Goal: Task Accomplishment & Management: Use online tool/utility

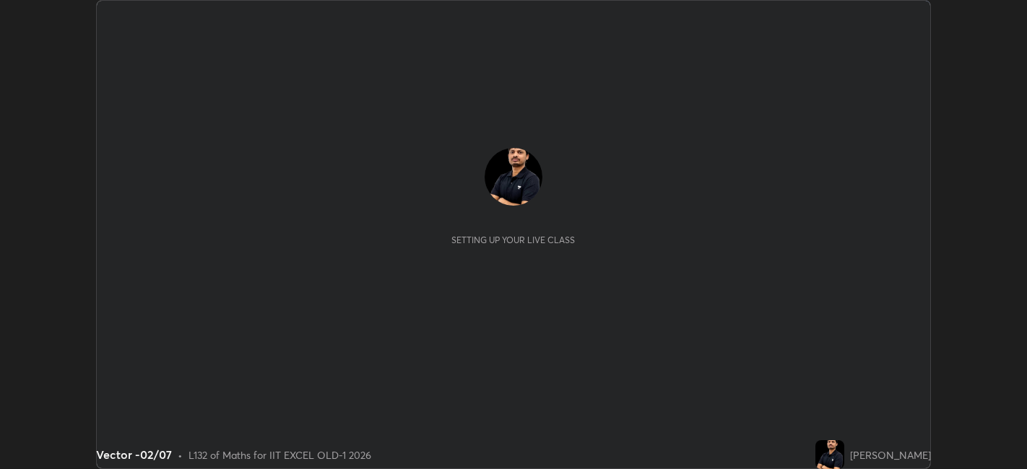
scroll to position [469, 1026]
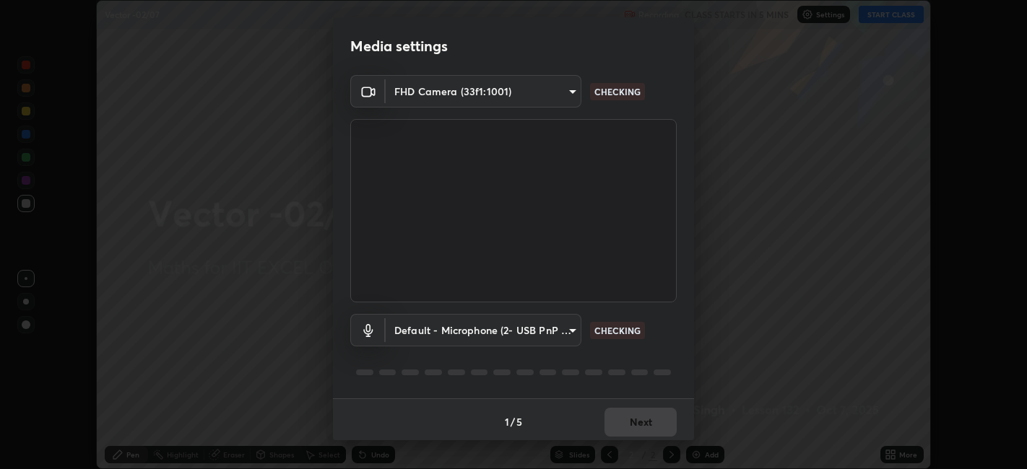
type input "a2c9e0304fea7a197325265949ed38064ec23766b16e4a4df4757bcf8ee53c87"
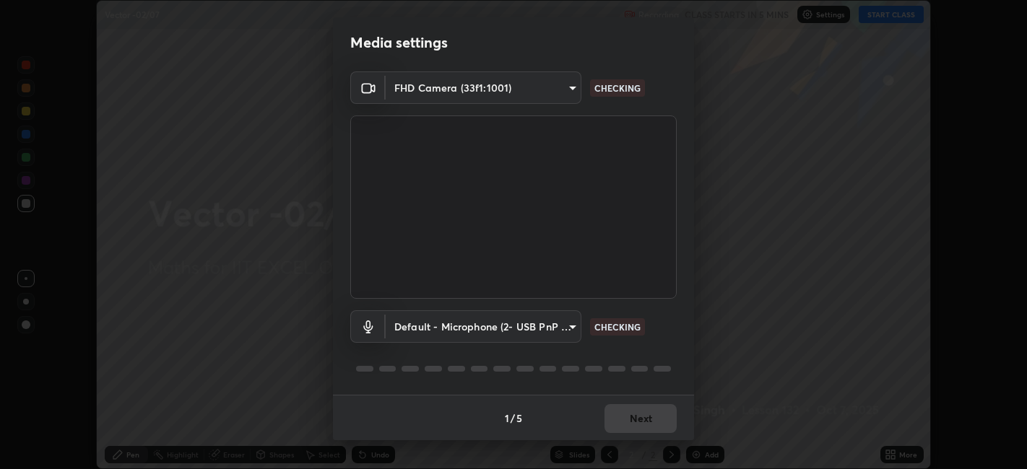
click at [560, 330] on body "Erase all Vector -02/07 Recording CLASS STARTS IN 5 MINS Settings START CLASS S…" at bounding box center [513, 234] width 1027 height 469
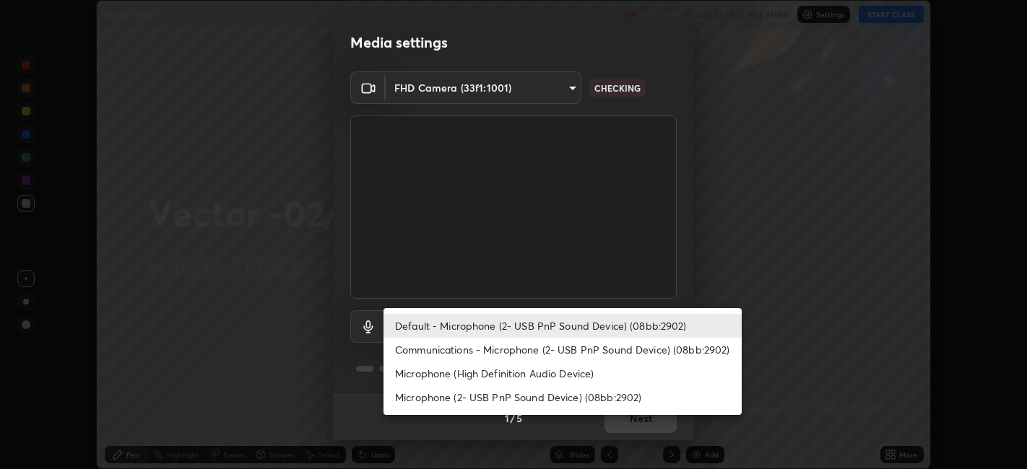
click at [534, 354] on li "Communications - Microphone (2- USB PnP Sound Device) (08bb:2902)" at bounding box center [562, 350] width 358 height 24
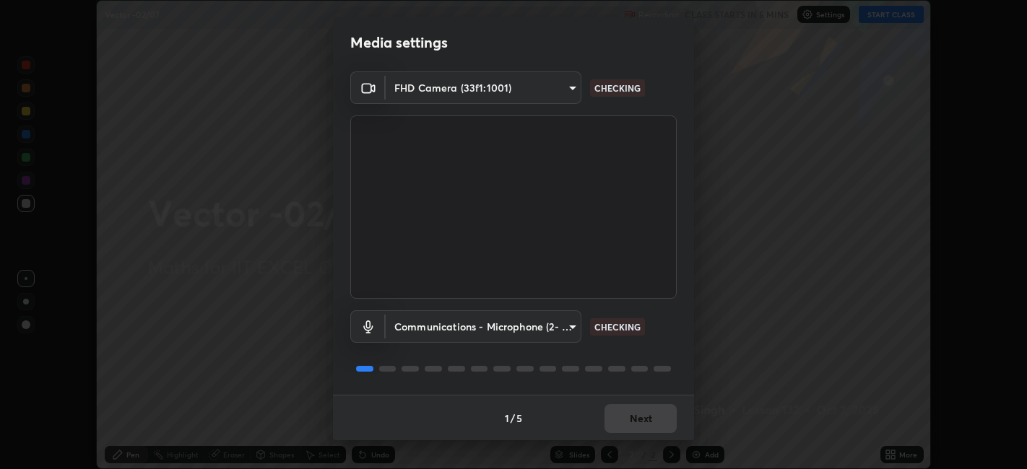
click at [541, 323] on body "Erase all Vector -02/07 Recording CLASS STARTS IN 5 MINS Settings START CLASS S…" at bounding box center [513, 234] width 1027 height 469
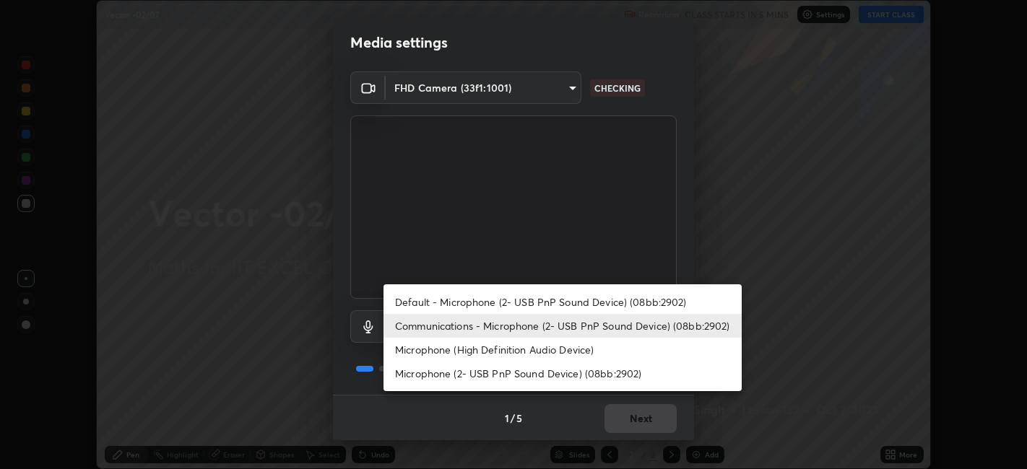
click at [556, 300] on li "Default - Microphone (2- USB PnP Sound Device) (08bb:2902)" at bounding box center [562, 302] width 358 height 24
type input "default"
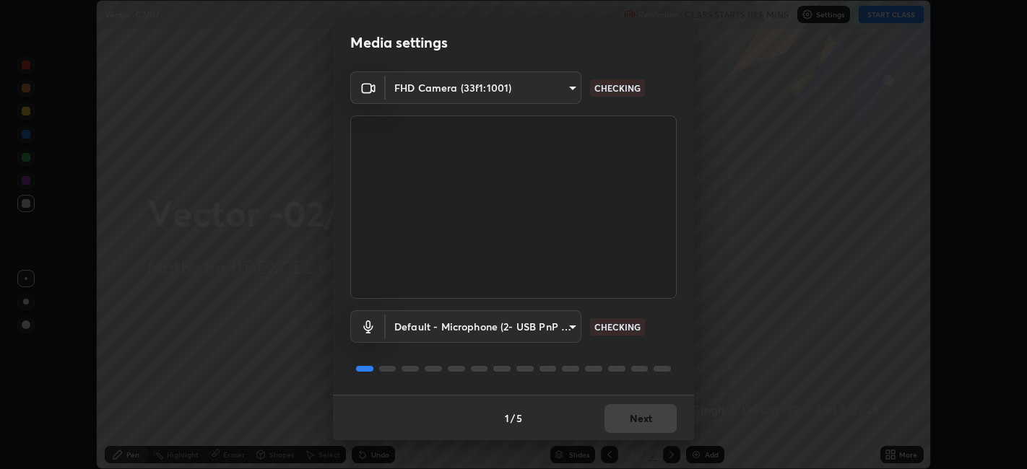
click at [638, 410] on div "1 / 5 Next" at bounding box center [513, 418] width 361 height 46
click at [648, 417] on div "1 / 5 Next" at bounding box center [513, 418] width 361 height 46
click at [642, 412] on div "1 / 5 Next" at bounding box center [513, 418] width 361 height 46
click at [643, 410] on div "1 / 5 Next" at bounding box center [513, 418] width 361 height 46
click at [655, 407] on div "1 / 5 Next" at bounding box center [513, 418] width 361 height 46
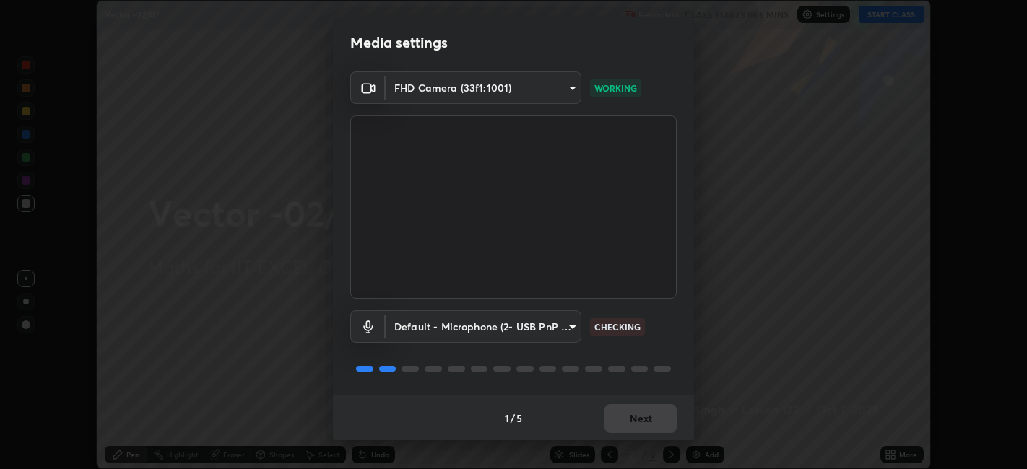
click at [650, 417] on div "1 / 5 Next" at bounding box center [513, 418] width 361 height 46
click at [640, 412] on div "1 / 5 Next" at bounding box center [513, 418] width 361 height 46
click at [644, 413] on button "Next" at bounding box center [640, 418] width 72 height 29
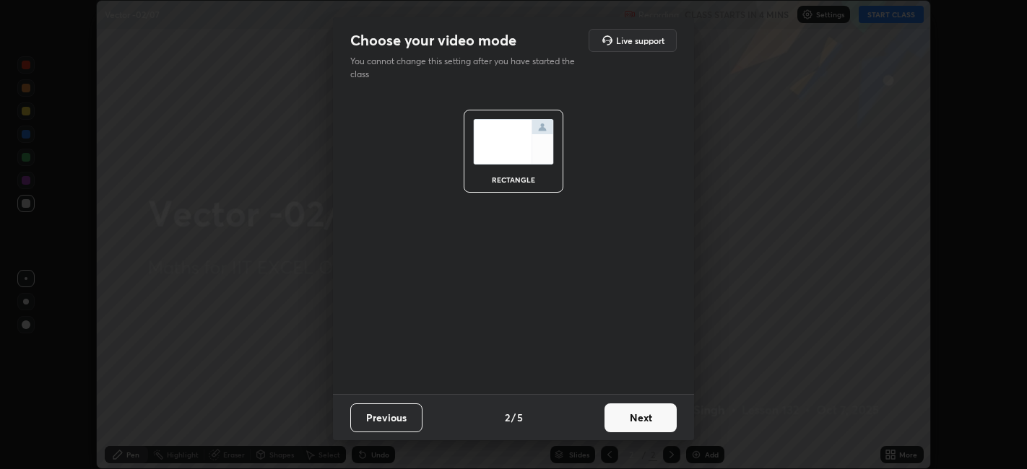
click at [671, 409] on button "Next" at bounding box center [640, 418] width 72 height 29
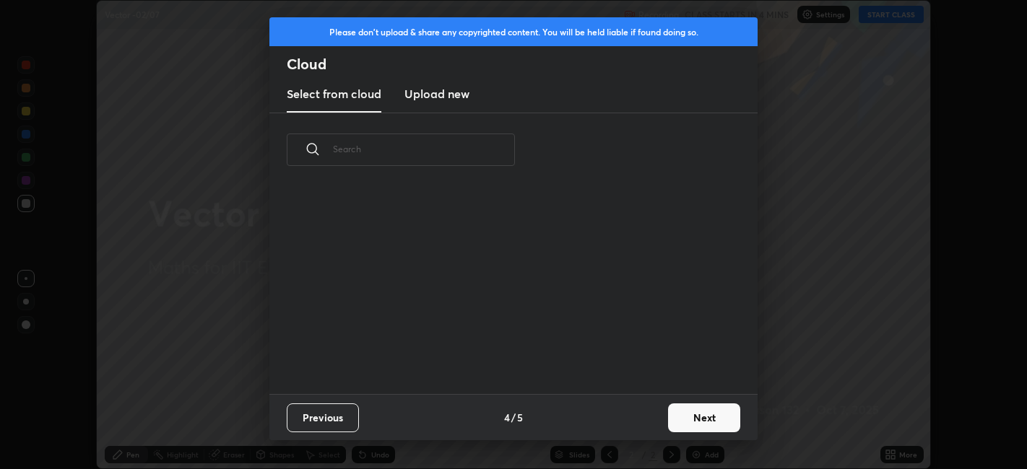
click at [653, 426] on div "Previous 4 / 5 Next" at bounding box center [513, 417] width 488 height 46
click at [653, 418] on div "Previous 4 / 5 Next" at bounding box center [513, 417] width 488 height 46
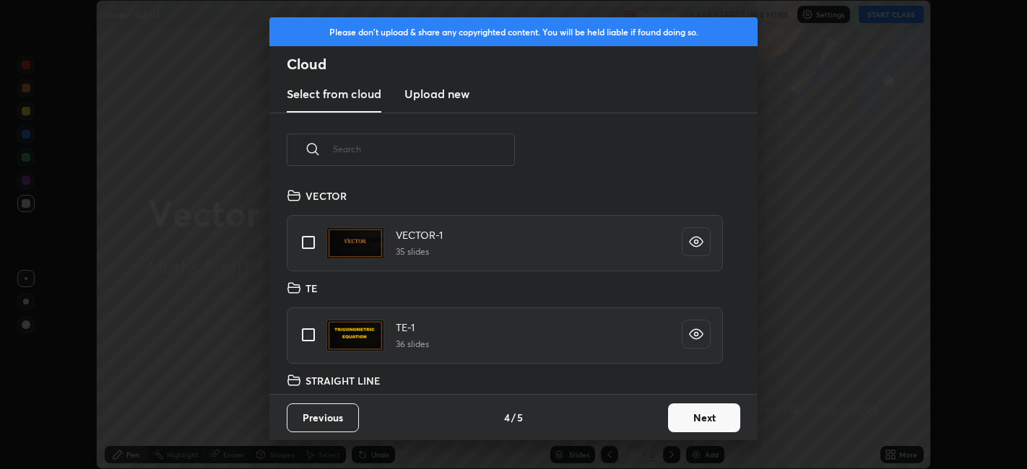
scroll to position [207, 464]
click at [675, 414] on button "Next" at bounding box center [704, 418] width 72 height 29
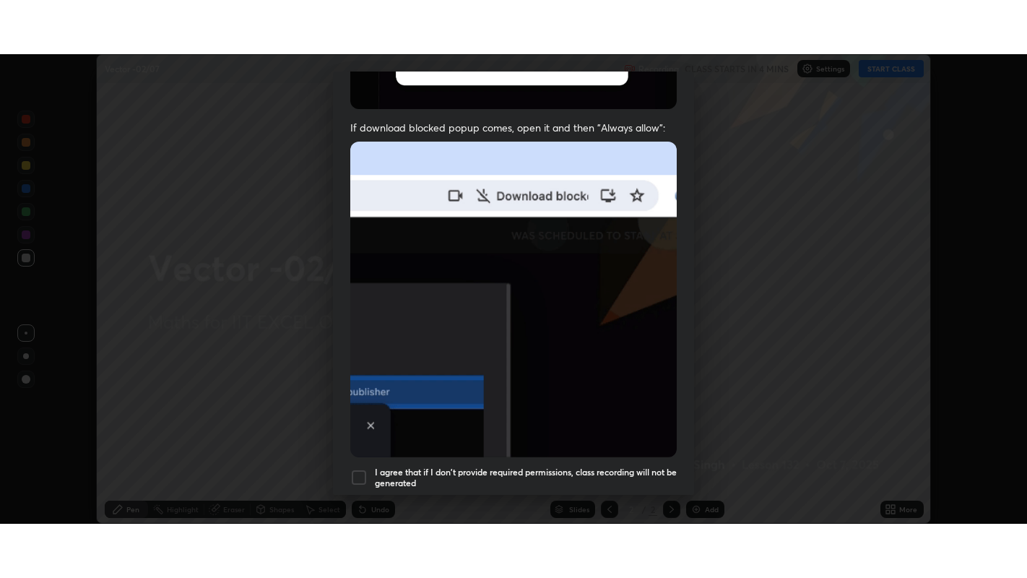
scroll to position [298, 0]
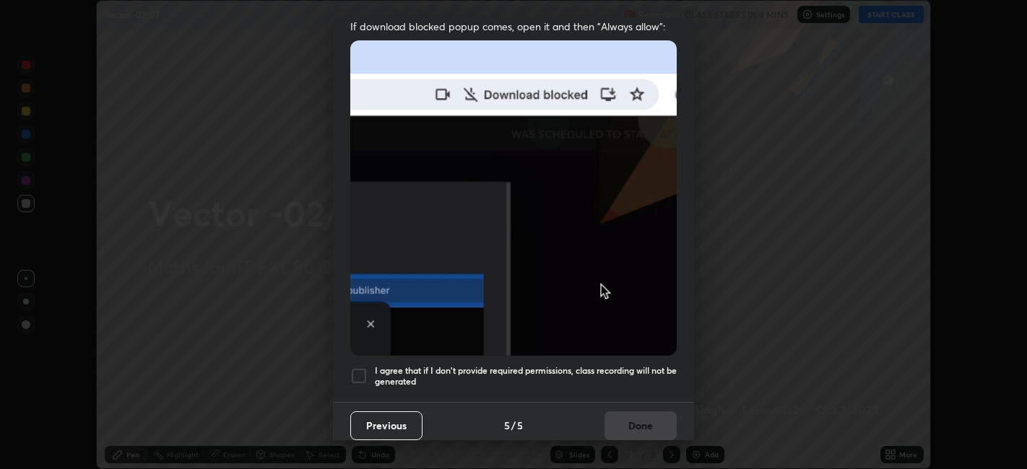
click at [365, 367] on div at bounding box center [358, 375] width 17 height 17
click at [635, 412] on button "Done" at bounding box center [640, 426] width 72 height 29
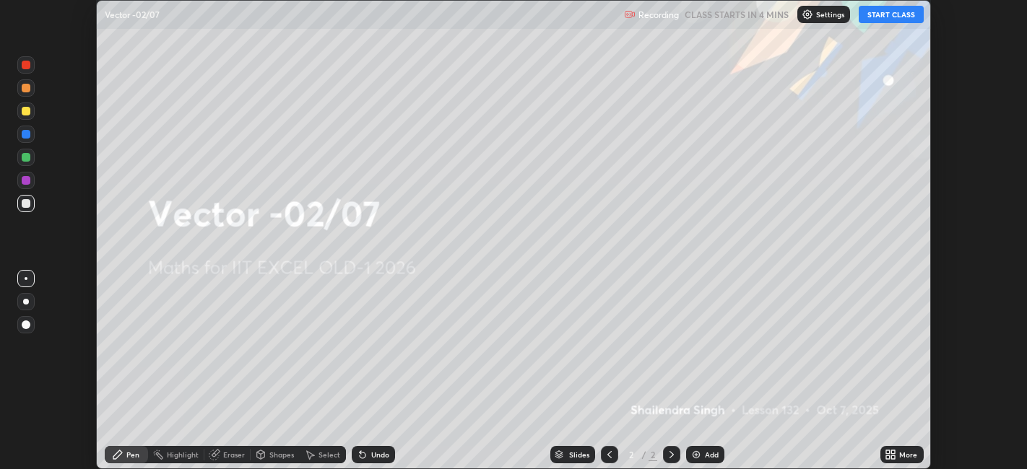
click at [880, 453] on div "More" at bounding box center [901, 454] width 43 height 17
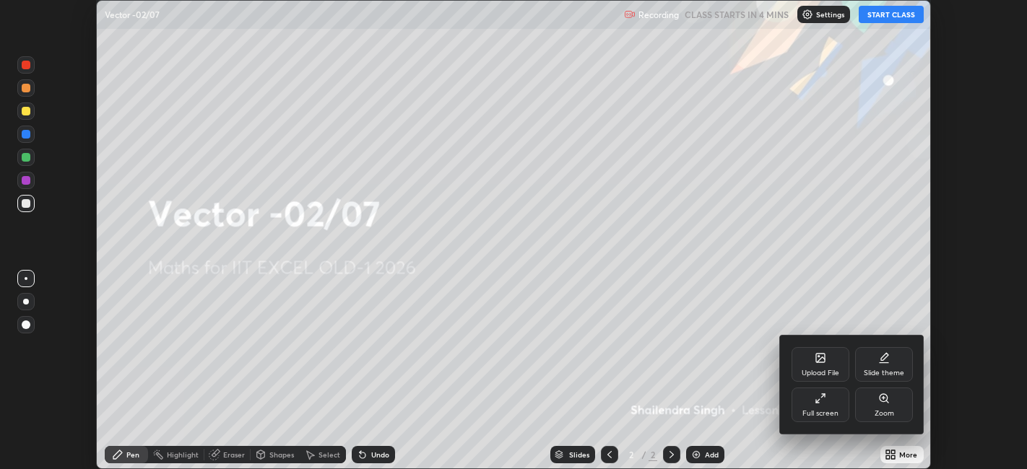
click at [819, 410] on div "Full screen" at bounding box center [820, 413] width 36 height 7
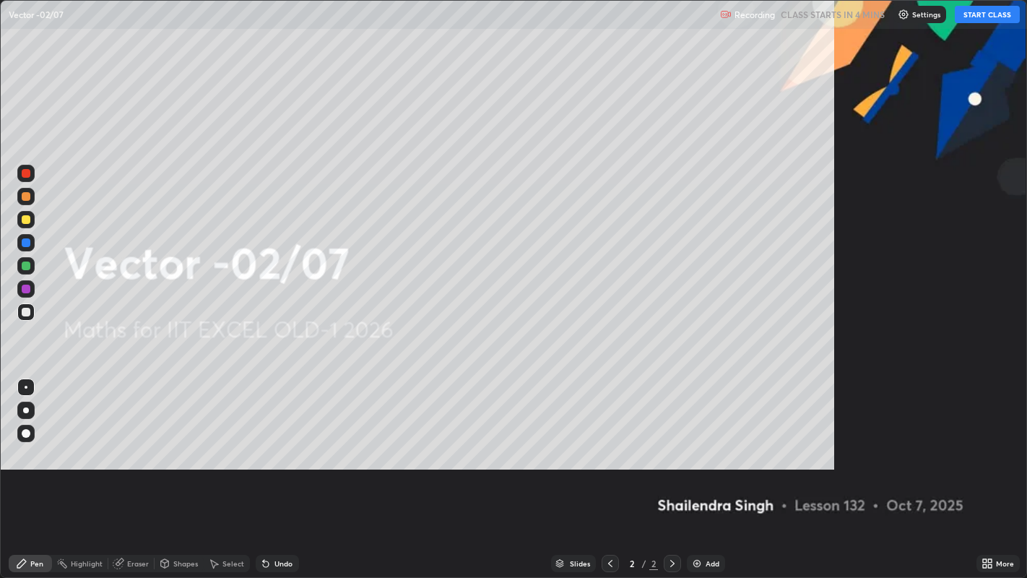
scroll to position [578, 1027]
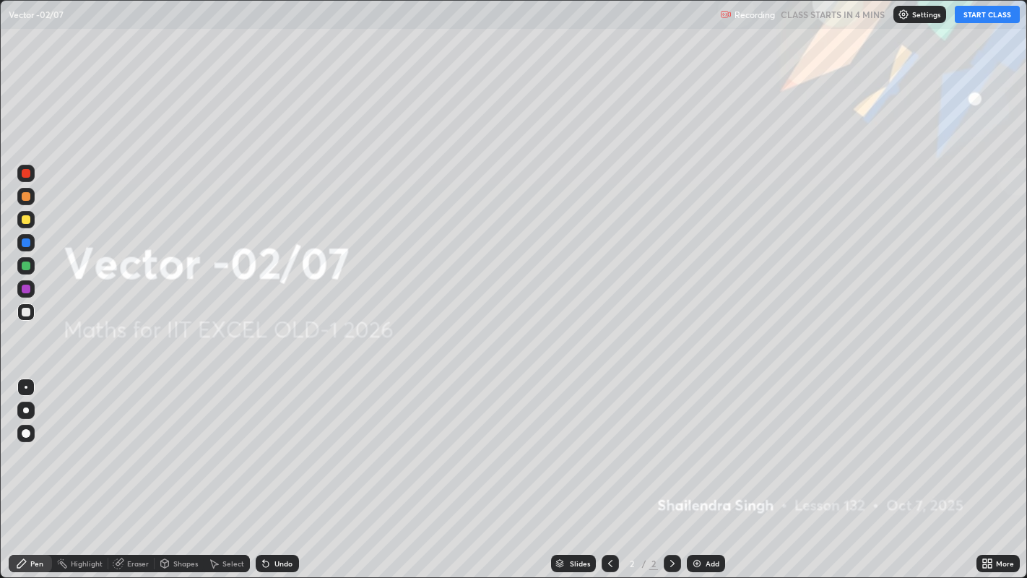
click at [118, 469] on icon at bounding box center [120, 561] width 8 height 7
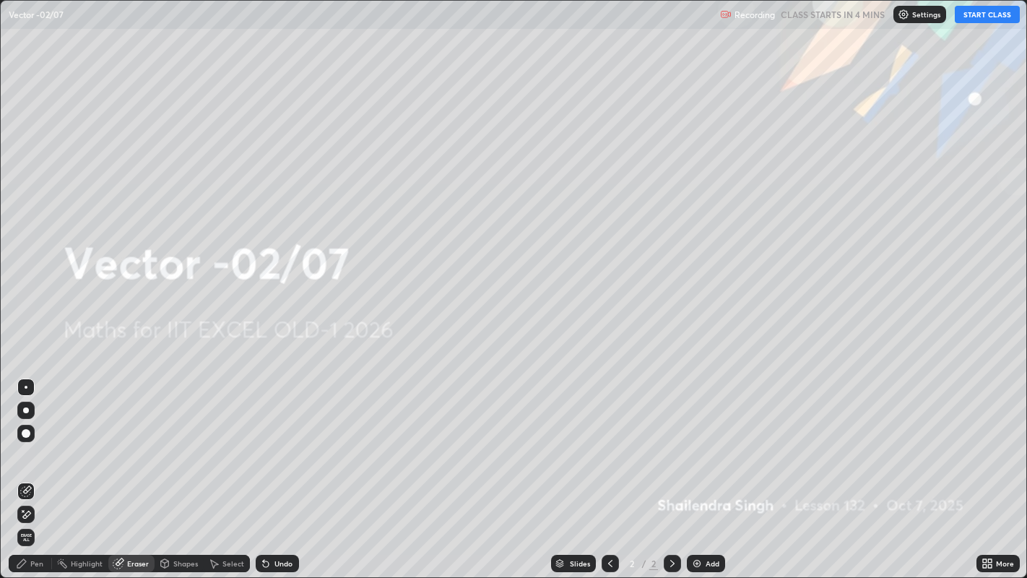
click at [100, 469] on div "Highlight" at bounding box center [87, 563] width 32 height 7
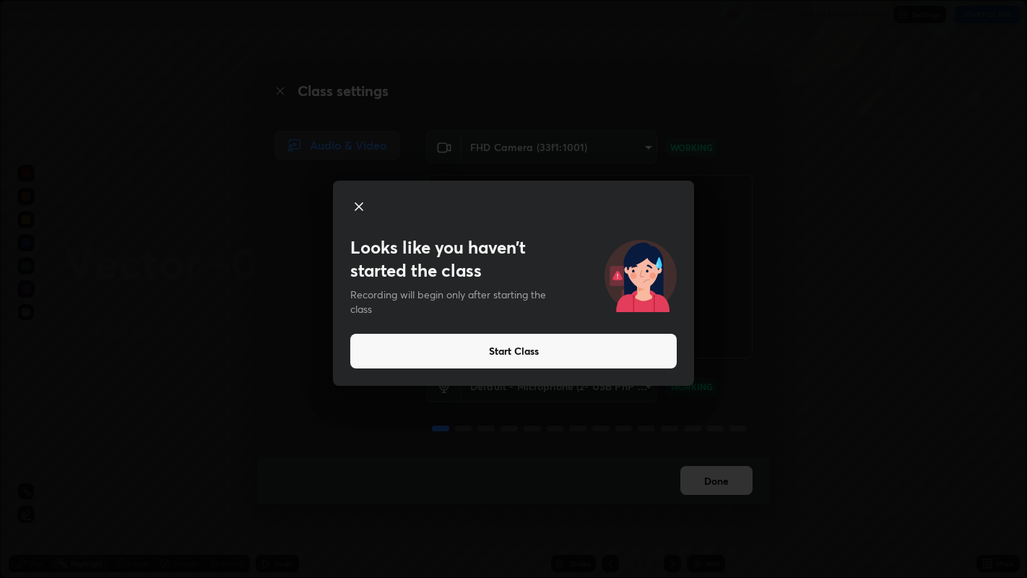
click at [85, 469] on div "Looks like you haven’t started the class Recording will begin only after starti…" at bounding box center [513, 289] width 1027 height 578
click at [241, 469] on div "Looks like you haven’t started the class Recording will begin only after starti…" at bounding box center [513, 289] width 1027 height 578
click at [663, 469] on div "Looks like you haven’t started the class Recording will begin only after starti…" at bounding box center [513, 289] width 1027 height 578
click at [786, 469] on div "Looks like you haven’t started the class Recording will begin only after starti…" at bounding box center [513, 289] width 1027 height 578
click at [557, 352] on button "Start Class" at bounding box center [513, 351] width 326 height 35
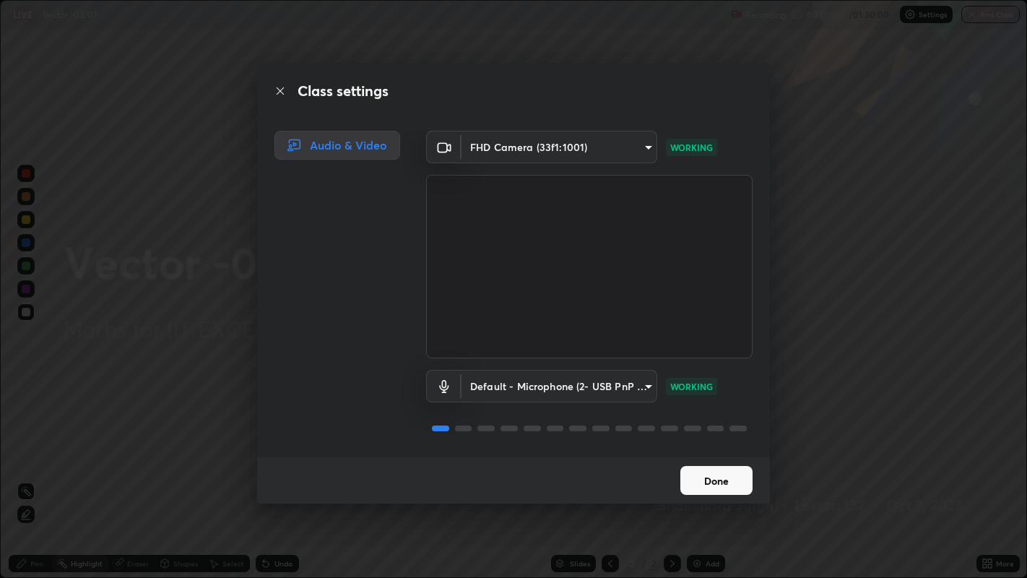
click at [713, 469] on button "Done" at bounding box center [716, 480] width 72 height 29
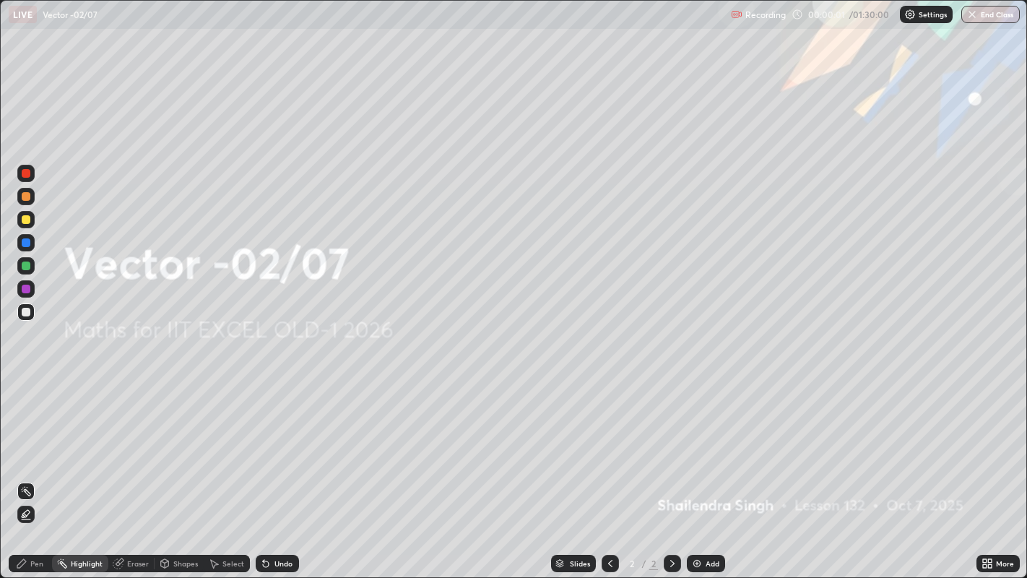
click at [988, 469] on icon at bounding box center [990, 561] width 4 height 4
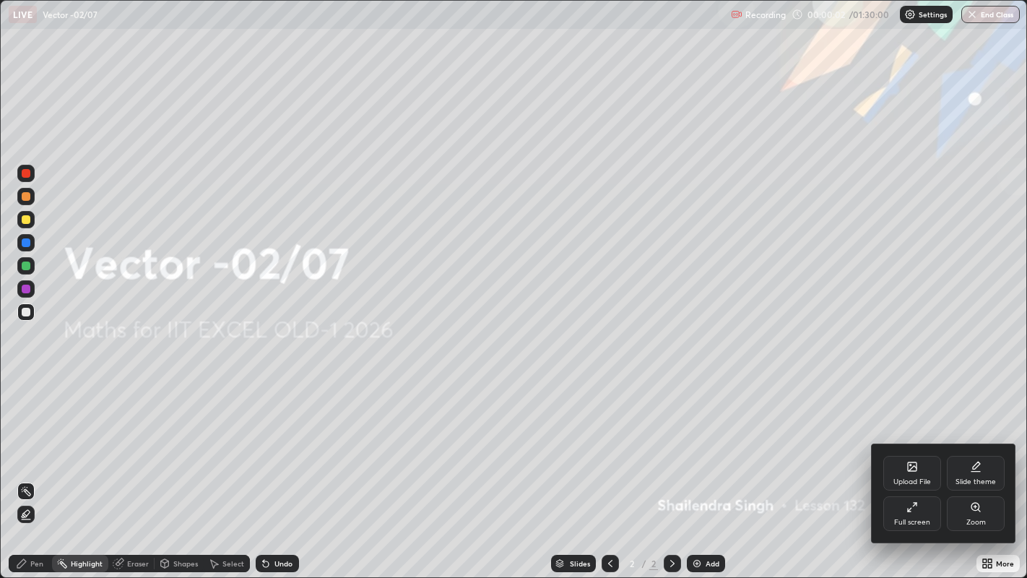
click at [906, 469] on icon at bounding box center [912, 467] width 12 height 12
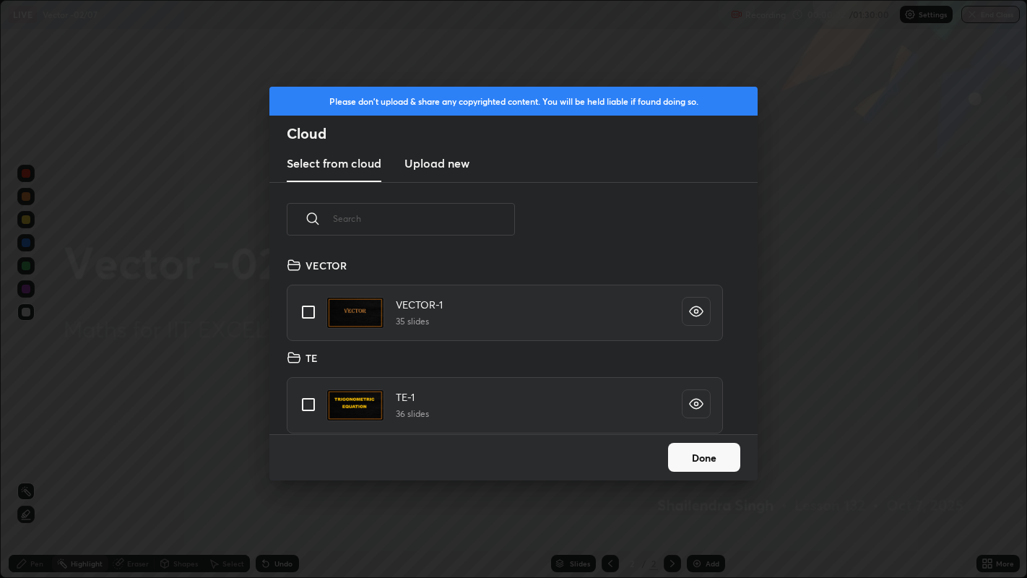
scroll to position [178, 464]
click at [308, 310] on input "grid" at bounding box center [308, 312] width 30 height 30
checkbox input "true"
click at [699, 453] on button "Done" at bounding box center [704, 457] width 72 height 29
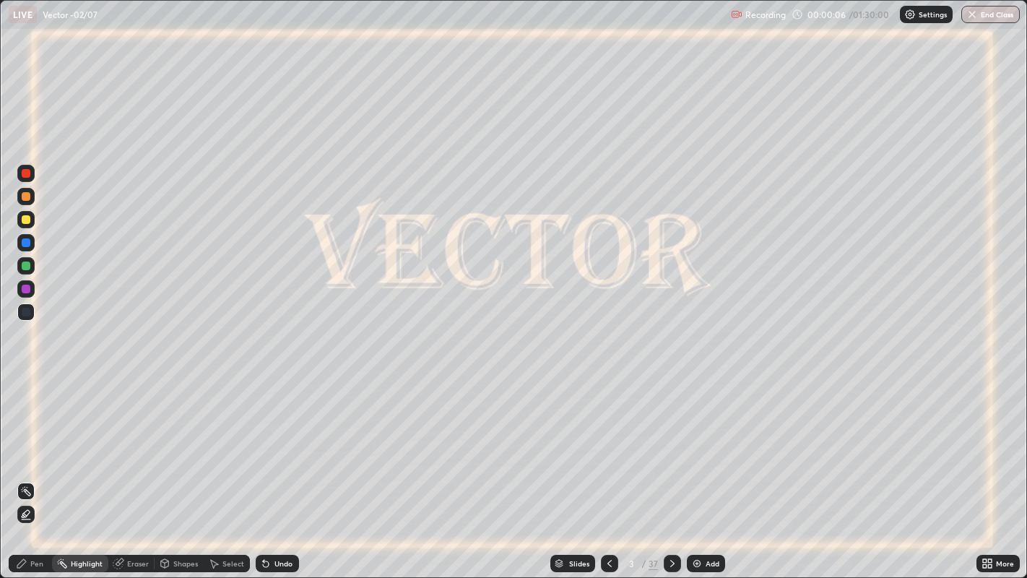
click at [579, 469] on div "Slides" at bounding box center [579, 563] width 20 height 7
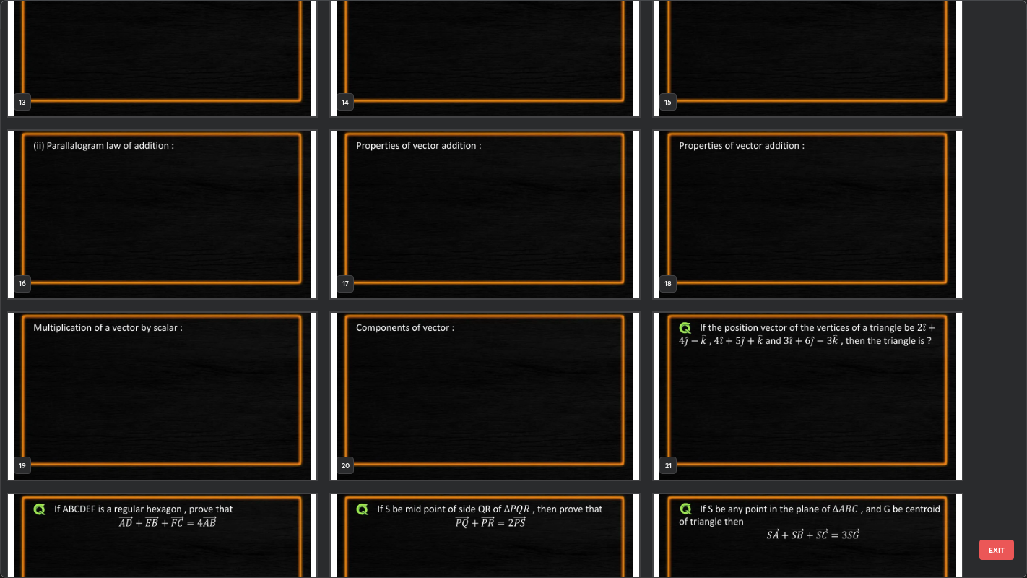
scroll to position [808, 0]
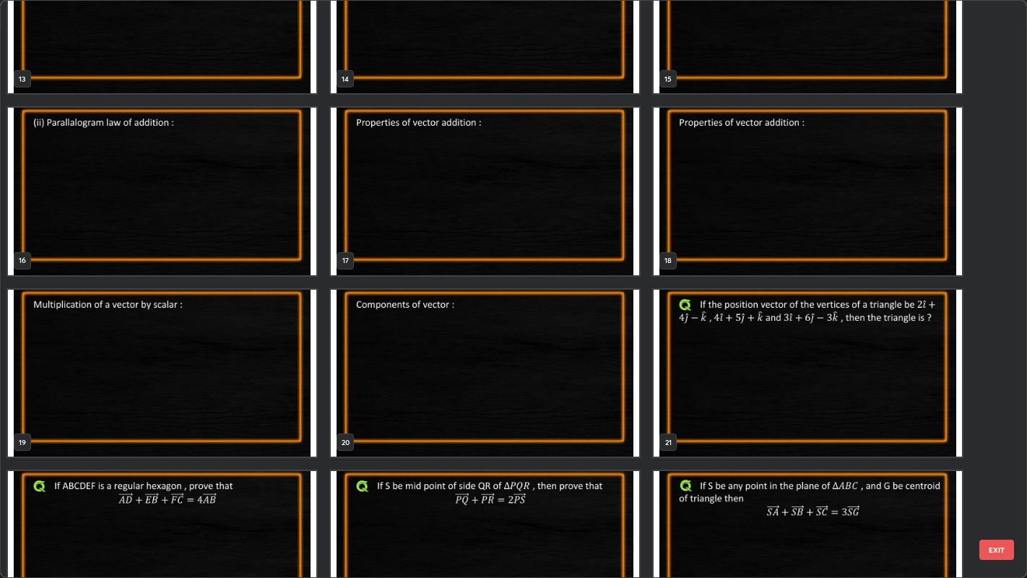
click at [492, 357] on img "grid" at bounding box center [485, 373] width 308 height 167
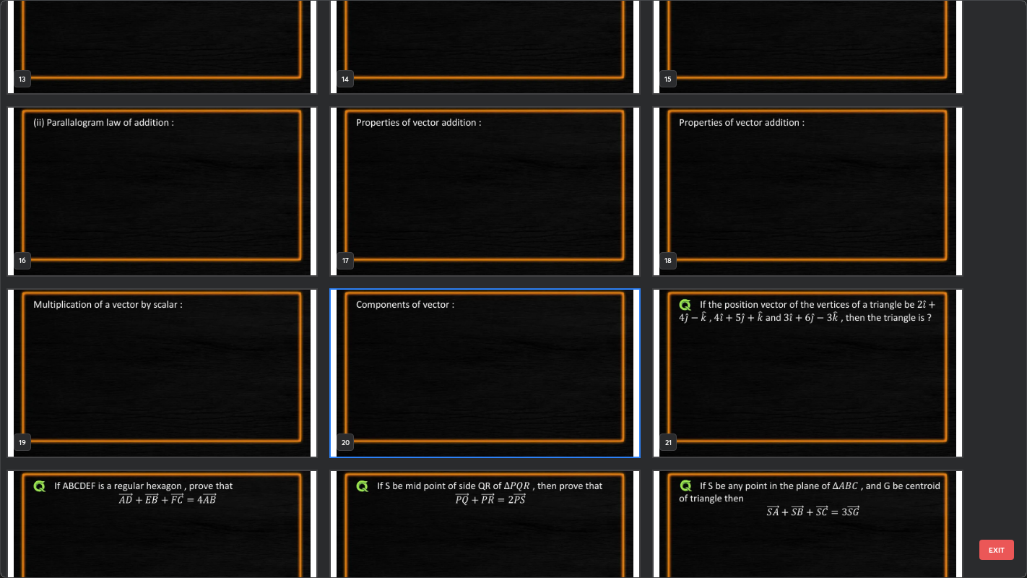
click at [491, 362] on img "grid" at bounding box center [485, 373] width 308 height 167
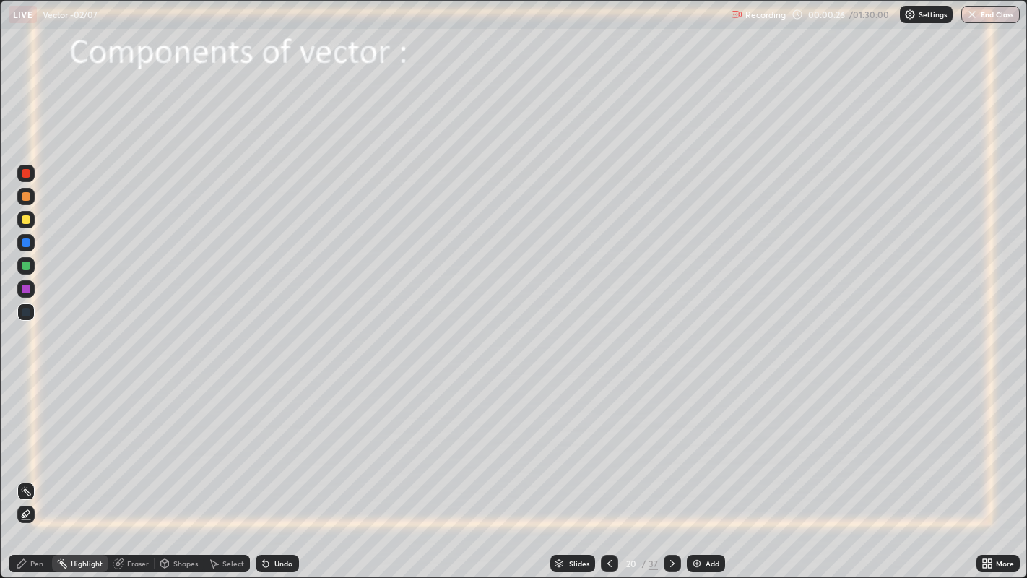
click at [80, 469] on div "Highlight" at bounding box center [87, 563] width 32 height 7
click at [28, 469] on div "Pen" at bounding box center [30, 562] width 43 height 17
click at [25, 386] on div at bounding box center [26, 387] width 3 height 3
click at [27, 218] on div at bounding box center [26, 219] width 9 height 9
click at [23, 242] on div at bounding box center [26, 242] width 9 height 9
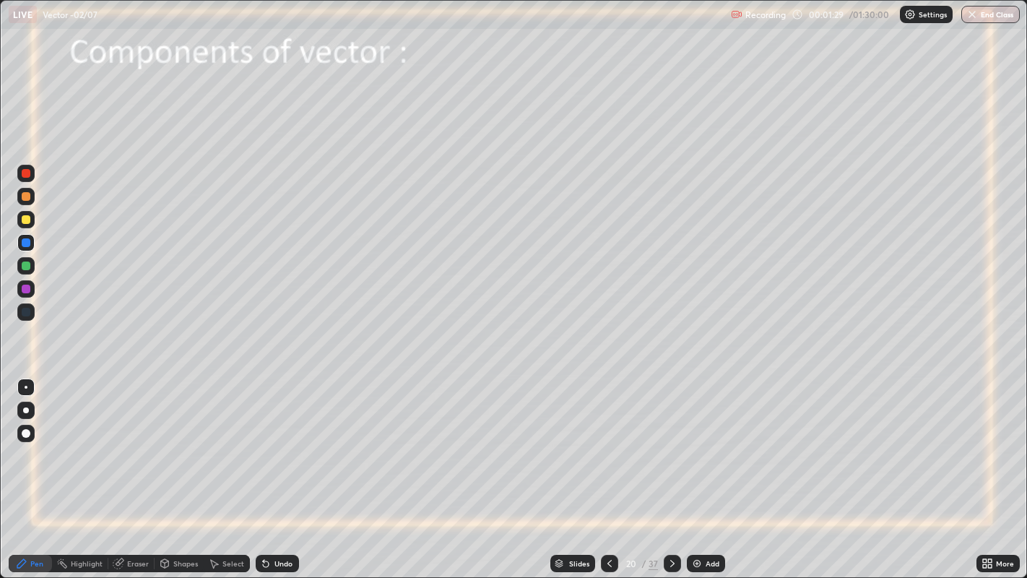
click at [27, 266] on div at bounding box center [26, 265] width 9 height 9
click at [25, 289] on div at bounding box center [26, 288] width 9 height 9
click at [270, 469] on div "Undo" at bounding box center [277, 562] width 43 height 17
click at [269, 469] on icon at bounding box center [266, 563] width 12 height 12
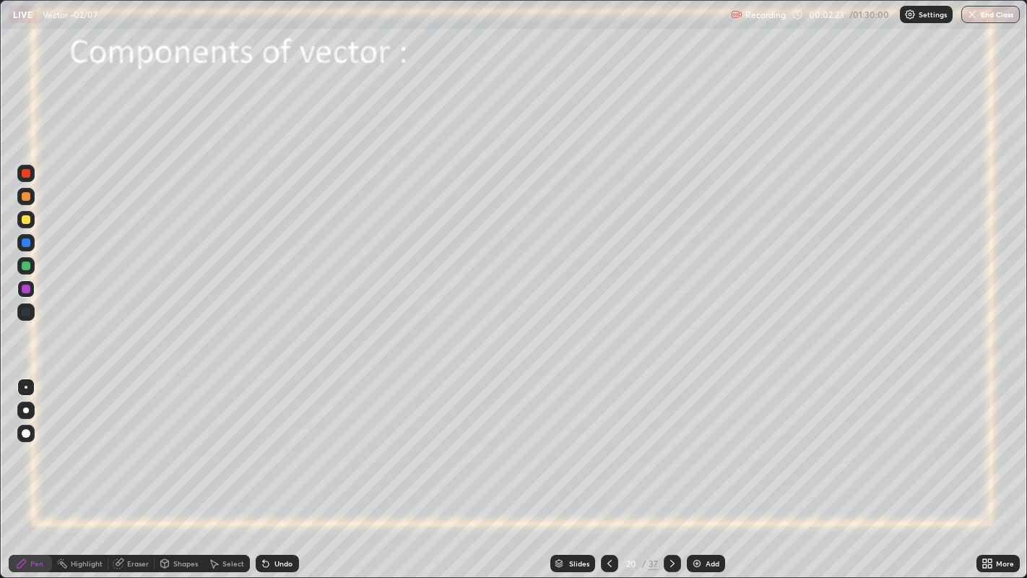
click at [692, 469] on img at bounding box center [697, 563] width 12 height 12
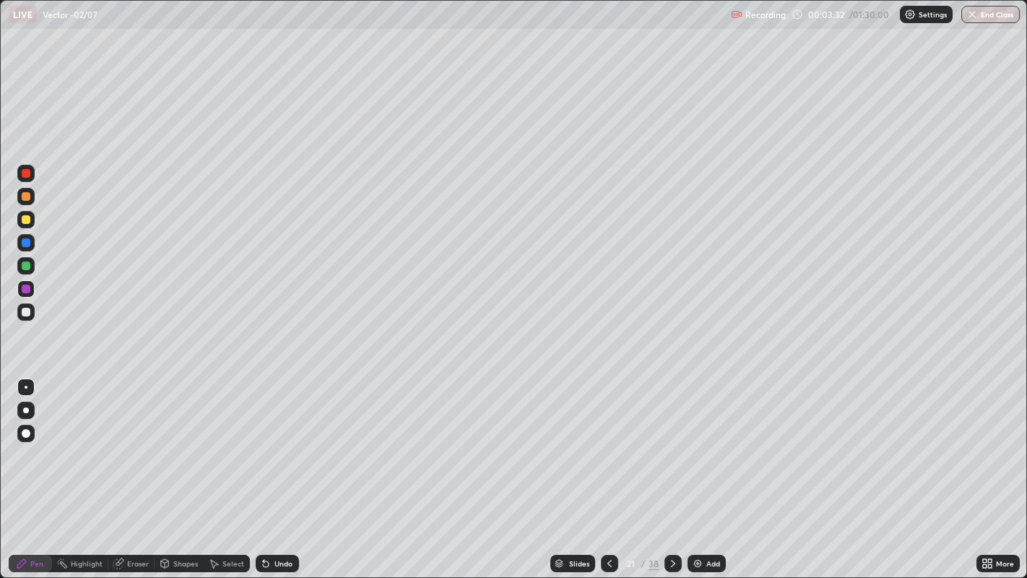
click at [280, 469] on div "Undo" at bounding box center [283, 563] width 18 height 7
click at [278, 469] on div "Undo" at bounding box center [283, 563] width 18 height 7
click at [274, 469] on div "Undo" at bounding box center [283, 563] width 18 height 7
click at [27, 220] on div at bounding box center [26, 219] width 9 height 9
click at [612, 469] on icon at bounding box center [610, 563] width 12 height 12
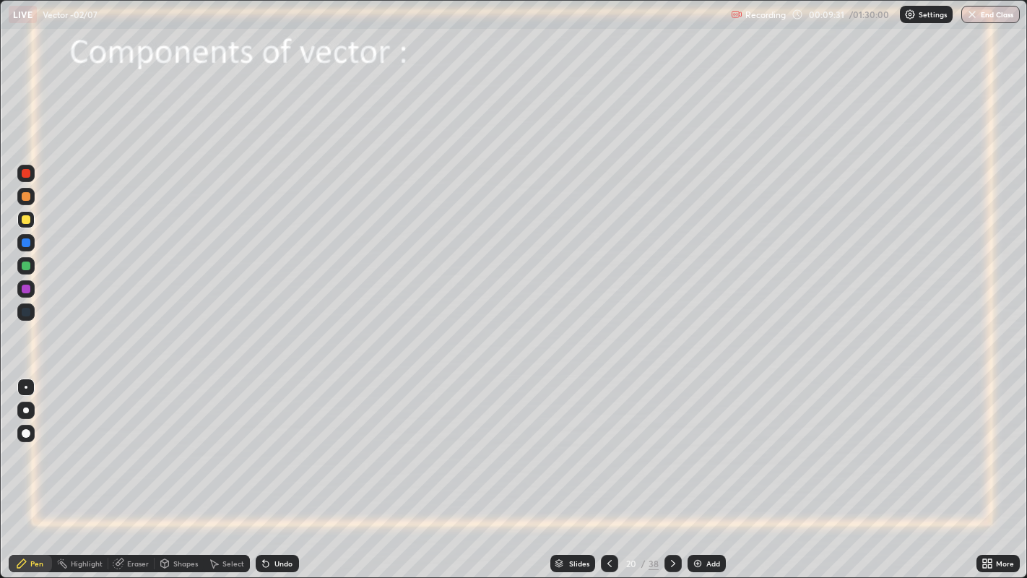
click at [674, 469] on icon at bounding box center [673, 563] width 12 height 12
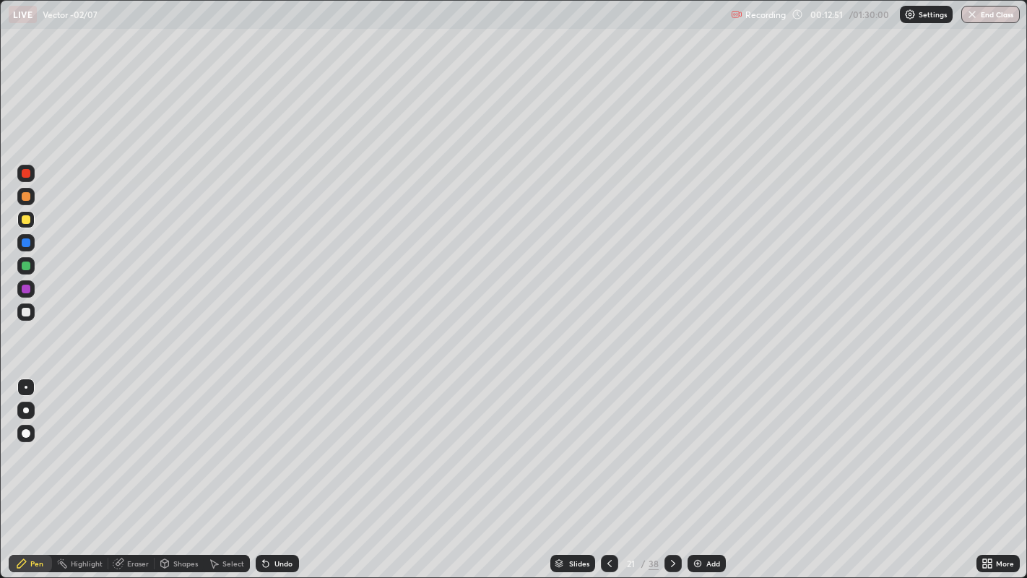
click at [671, 469] on icon at bounding box center [673, 563] width 12 height 12
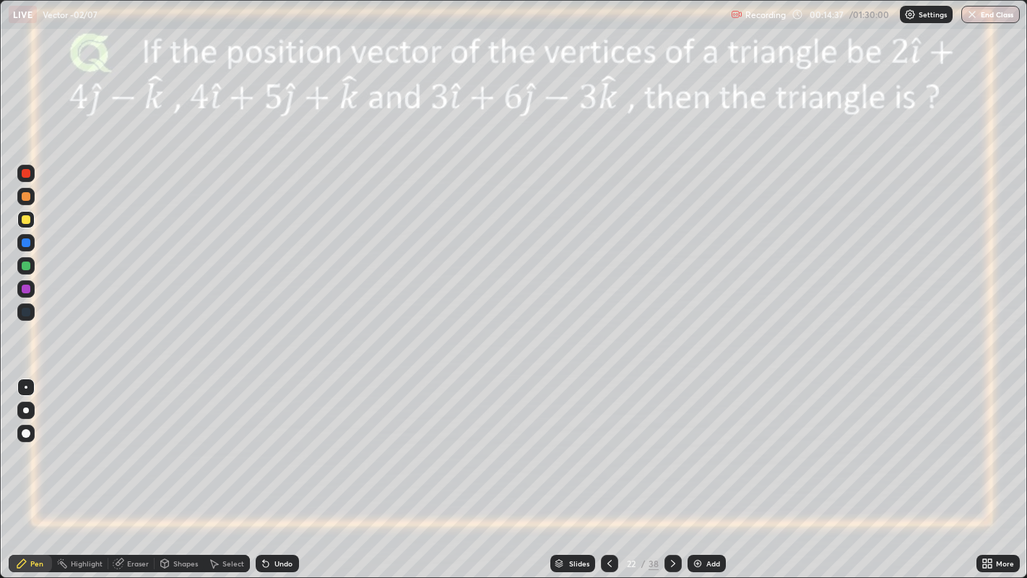
click at [27, 266] on div at bounding box center [26, 265] width 9 height 9
click at [671, 469] on icon at bounding box center [673, 563] width 12 height 12
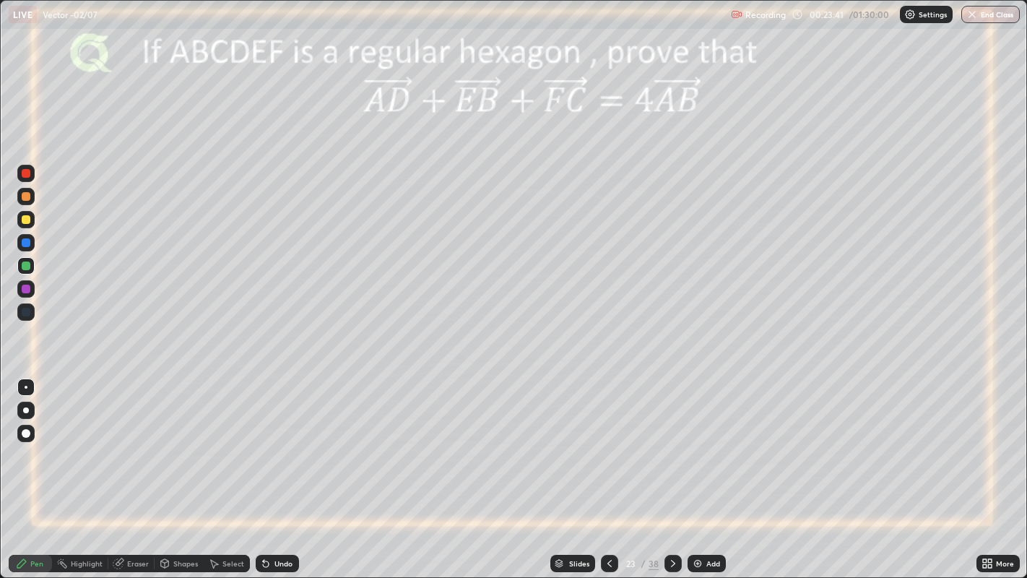
click at [27, 219] on div at bounding box center [26, 219] width 9 height 9
click at [27, 175] on div at bounding box center [26, 173] width 9 height 9
click at [269, 469] on icon at bounding box center [266, 563] width 12 height 12
click at [264, 469] on icon at bounding box center [266, 564] width 6 height 6
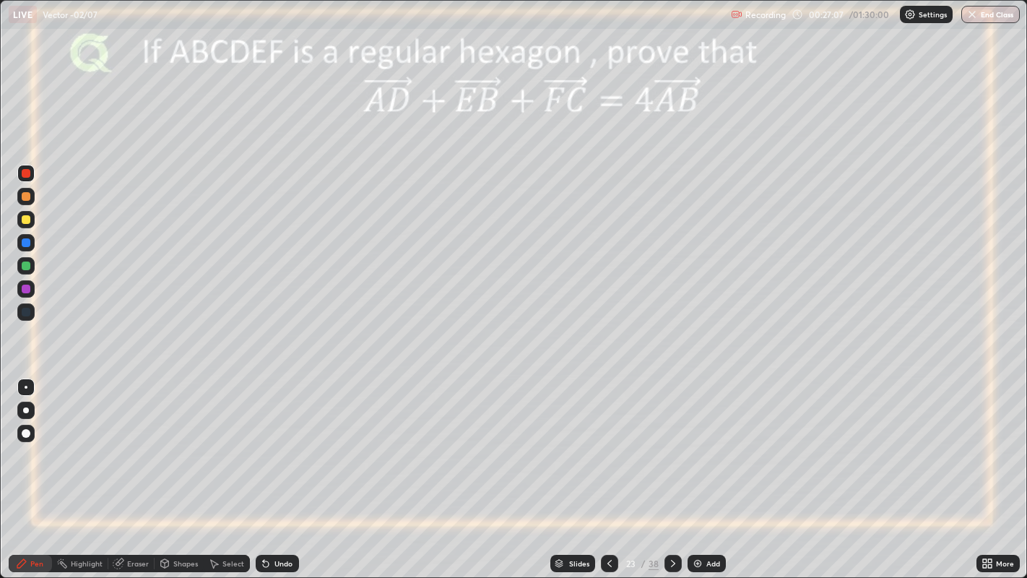
click at [258, 469] on div "Undo" at bounding box center [277, 562] width 43 height 17
click at [696, 469] on img at bounding box center [698, 563] width 12 height 12
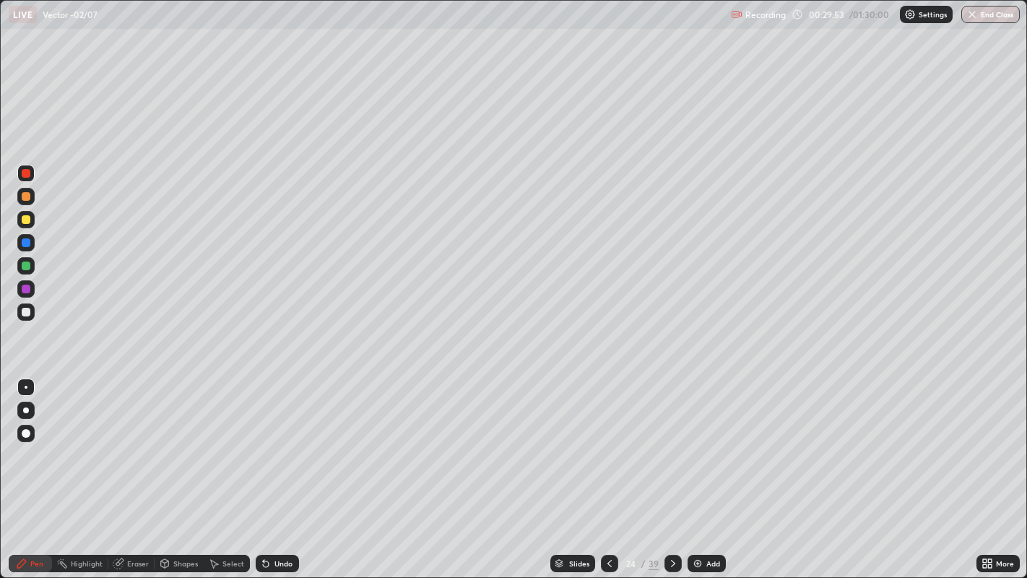
click at [274, 469] on div "Undo" at bounding box center [277, 562] width 43 height 17
click at [264, 469] on icon at bounding box center [266, 564] width 6 height 6
click at [26, 316] on div at bounding box center [26, 312] width 9 height 9
click at [608, 469] on icon at bounding box center [610, 563] width 12 height 12
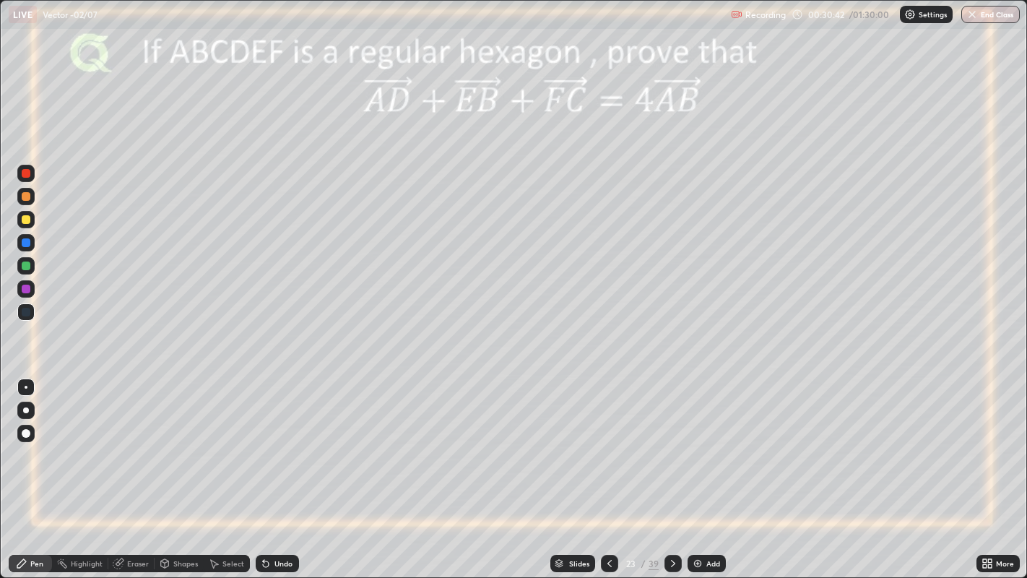
click at [29, 219] on div at bounding box center [26, 219] width 9 height 9
click at [29, 289] on div at bounding box center [26, 288] width 9 height 9
click at [137, 469] on div "Eraser" at bounding box center [138, 563] width 22 height 7
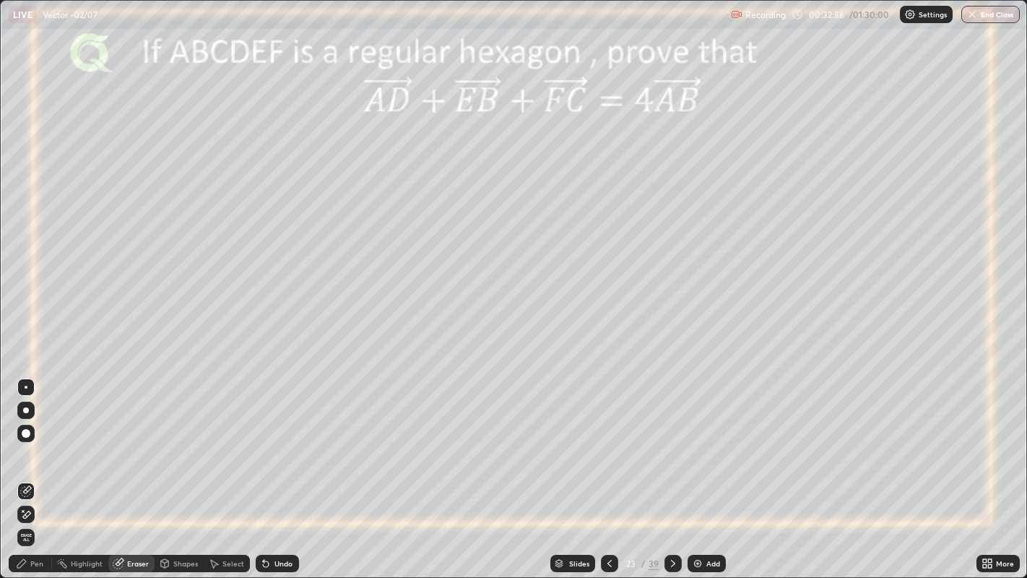
click at [42, 469] on div "Pen" at bounding box center [36, 563] width 13 height 7
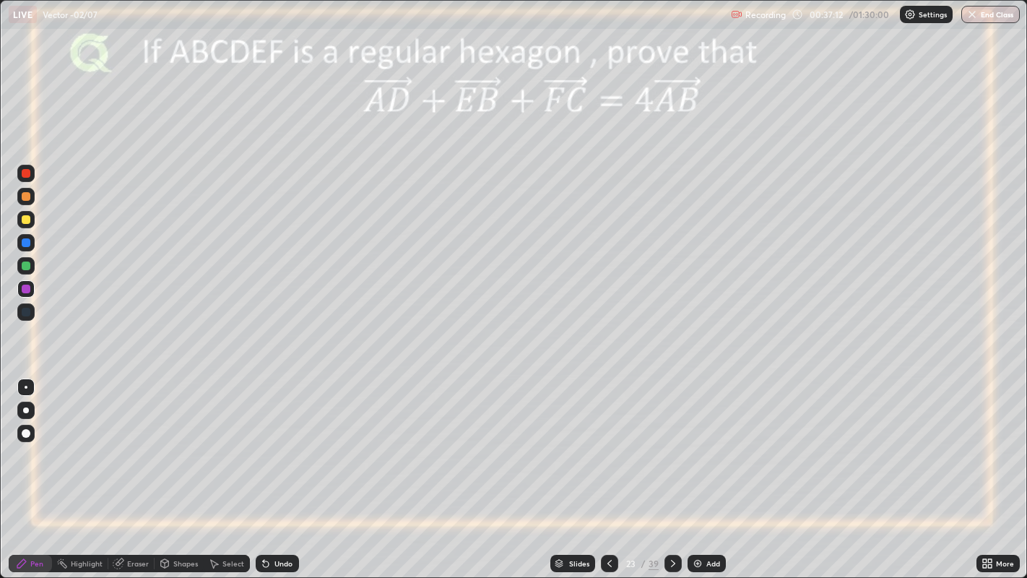
click at [675, 469] on icon at bounding box center [673, 563] width 12 height 12
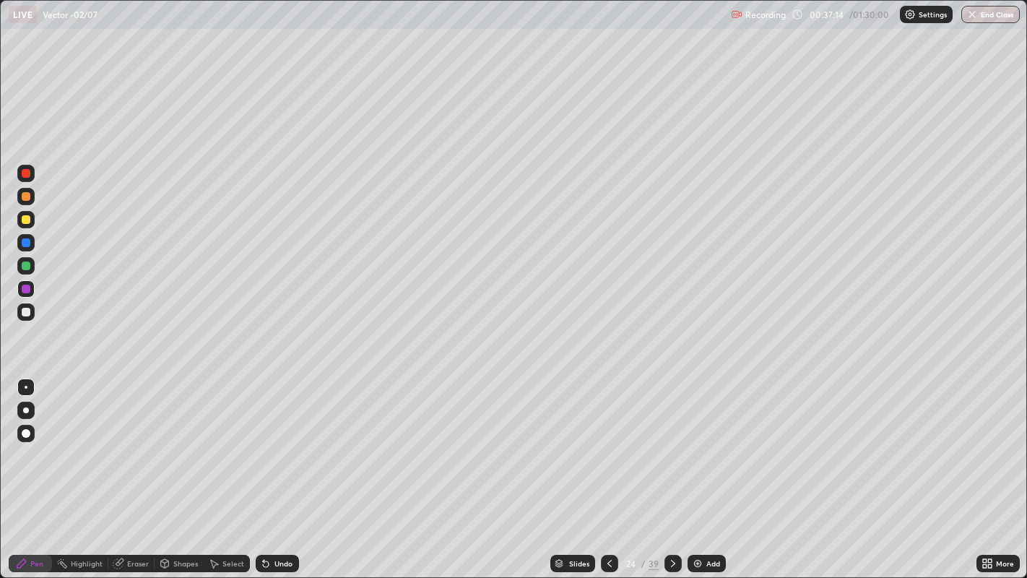
click at [671, 469] on icon at bounding box center [673, 563] width 12 height 12
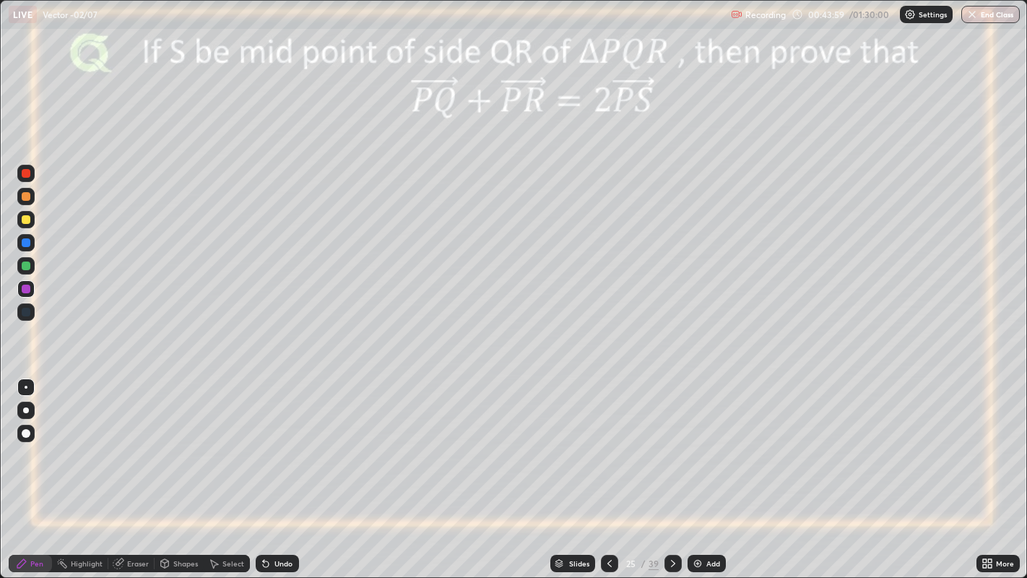
click at [672, 469] on icon at bounding box center [673, 563] width 12 height 12
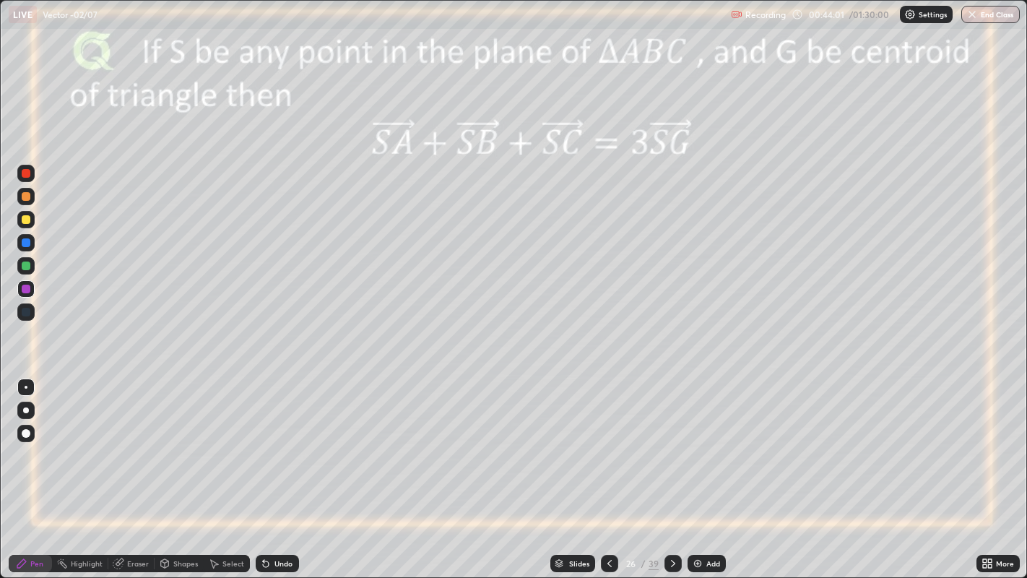
click at [608, 469] on icon at bounding box center [609, 563] width 4 height 7
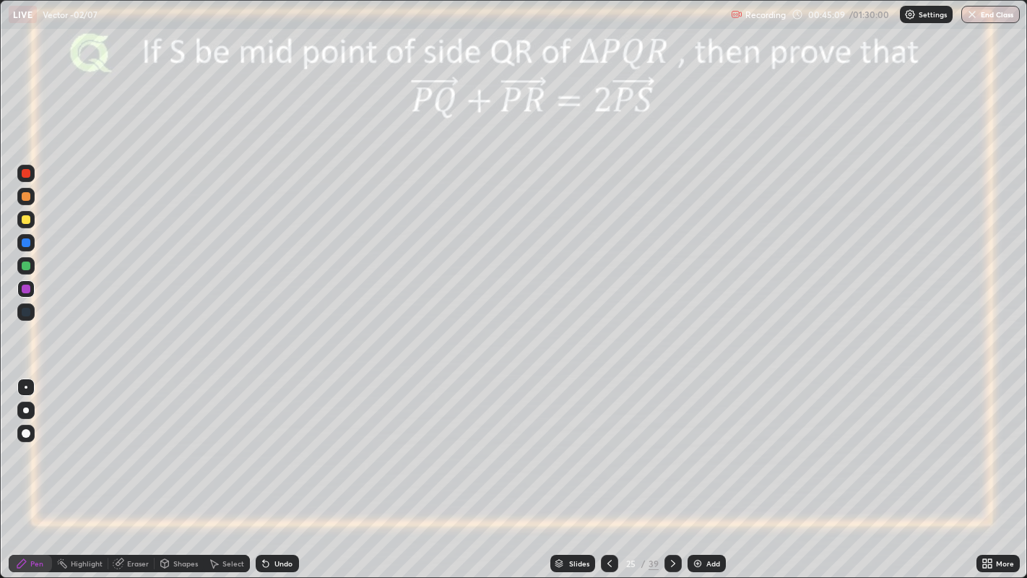
click at [672, 469] on icon at bounding box center [673, 563] width 12 height 12
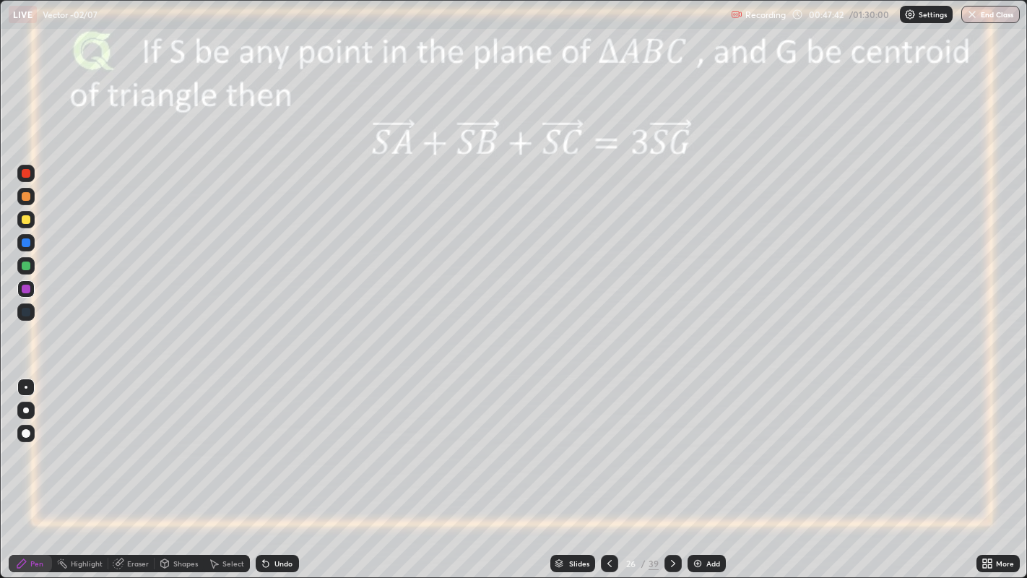
click at [27, 243] on div at bounding box center [26, 242] width 9 height 9
click at [34, 219] on div at bounding box center [25, 219] width 17 height 17
click at [26, 289] on div at bounding box center [26, 288] width 9 height 9
click at [27, 246] on div at bounding box center [25, 242] width 17 height 17
click at [29, 176] on div at bounding box center [26, 173] width 9 height 9
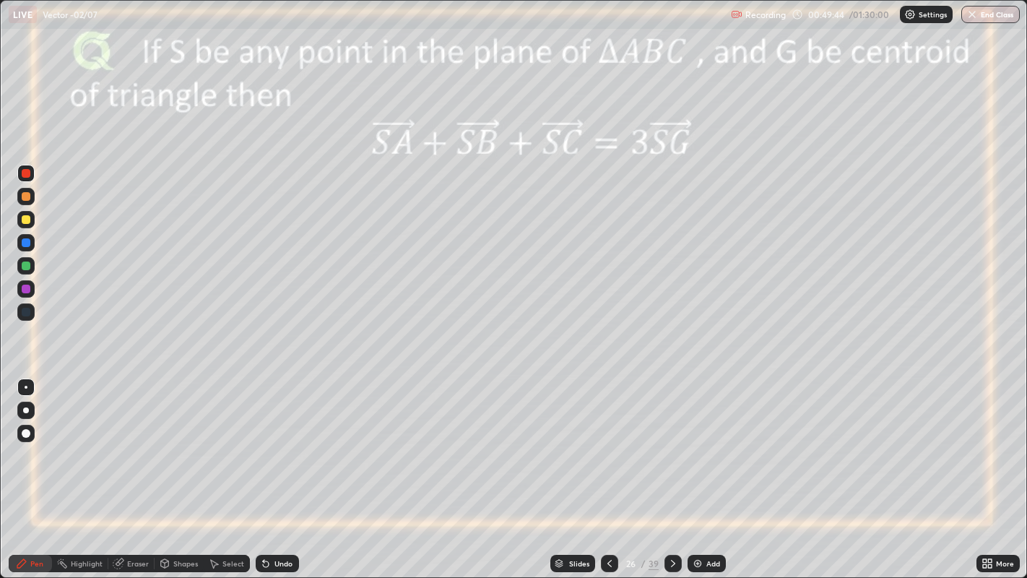
click at [263, 469] on icon at bounding box center [263, 560] width 1 height 1
click at [266, 469] on icon at bounding box center [266, 564] width 6 height 6
click at [263, 469] on icon at bounding box center [263, 560] width 1 height 1
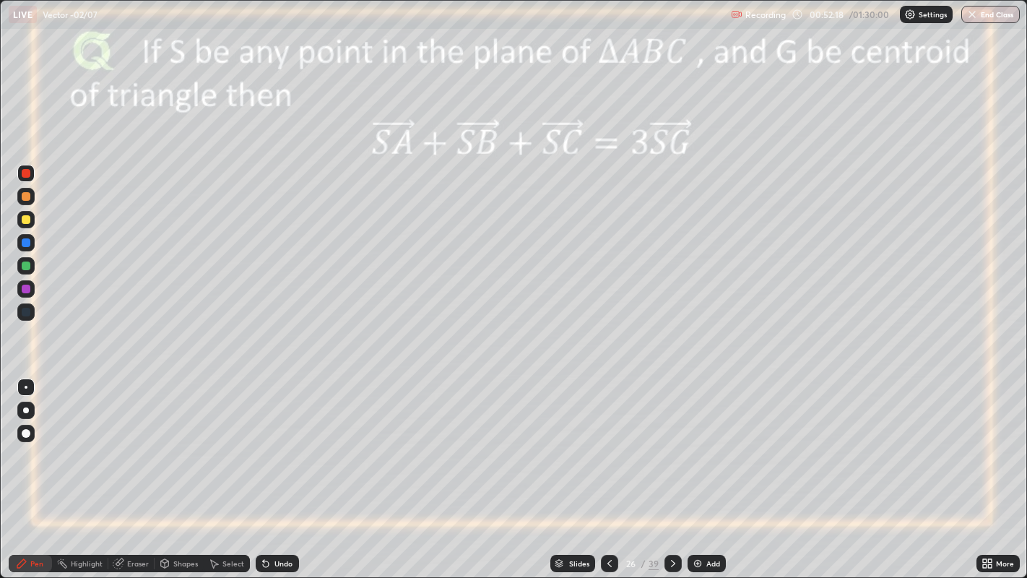
click at [263, 469] on icon at bounding box center [263, 560] width 1 height 1
click at [29, 222] on div at bounding box center [26, 219] width 9 height 9
click at [608, 469] on icon at bounding box center [610, 563] width 12 height 12
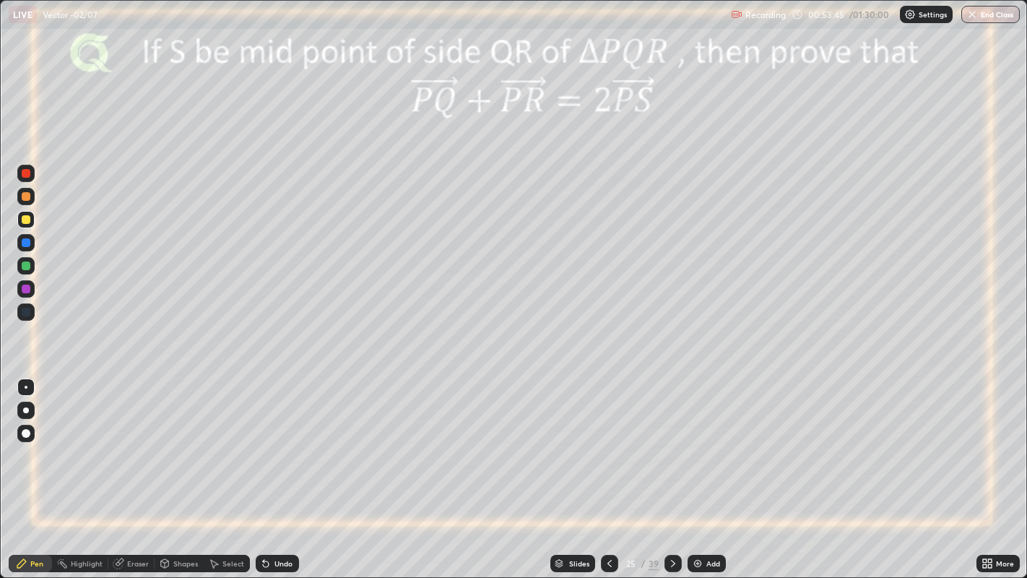
click at [671, 469] on icon at bounding box center [673, 563] width 12 height 12
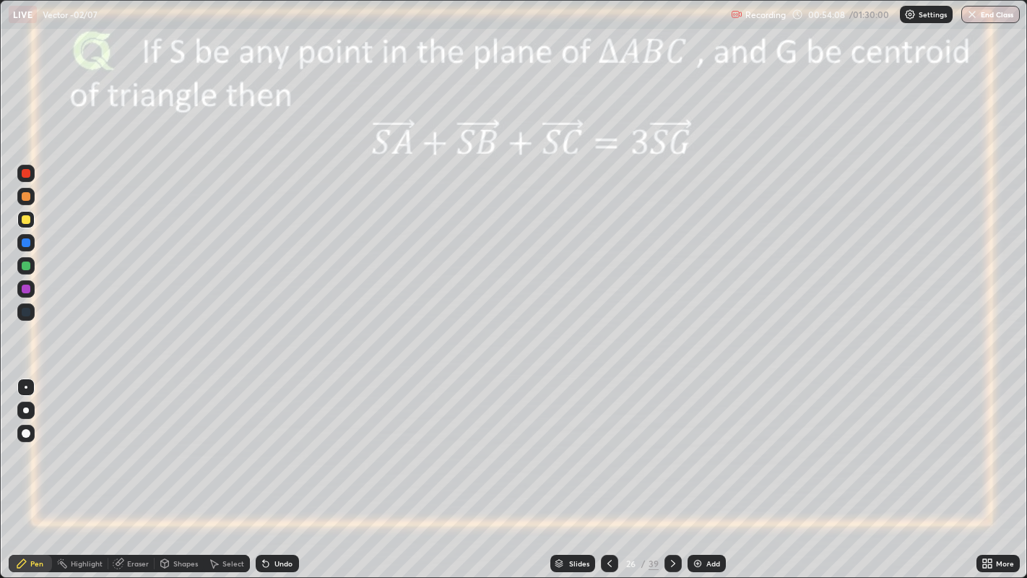
click at [279, 469] on div "Undo" at bounding box center [283, 563] width 18 height 7
click at [608, 469] on icon at bounding box center [610, 563] width 12 height 12
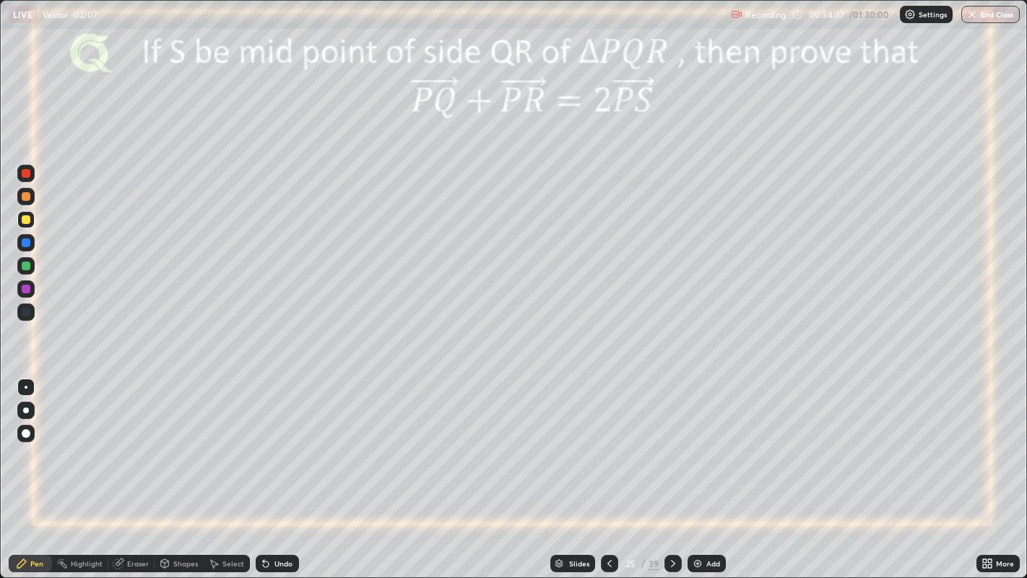
click at [671, 469] on icon at bounding box center [673, 563] width 12 height 12
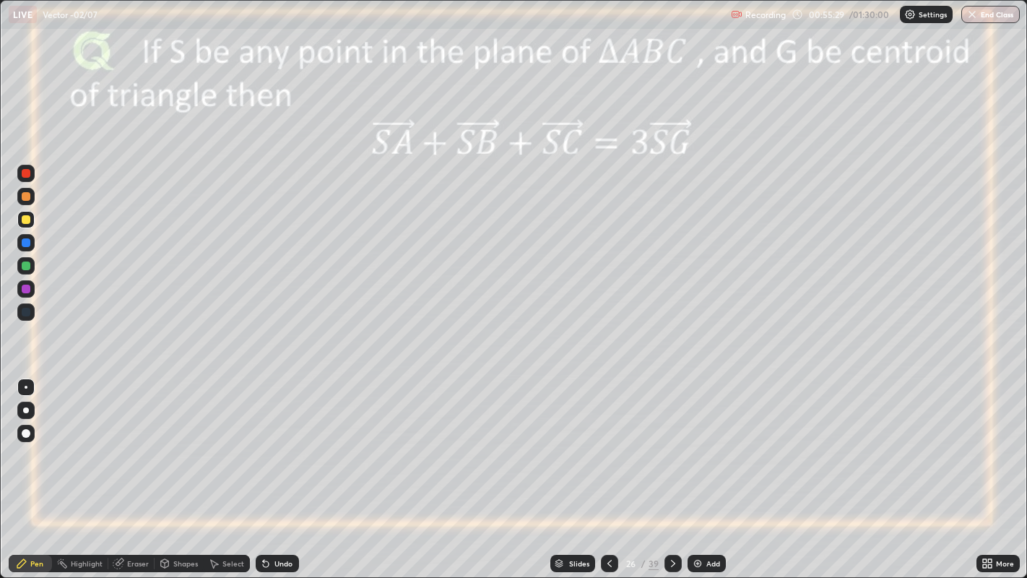
click at [607, 469] on icon at bounding box center [609, 563] width 4 height 7
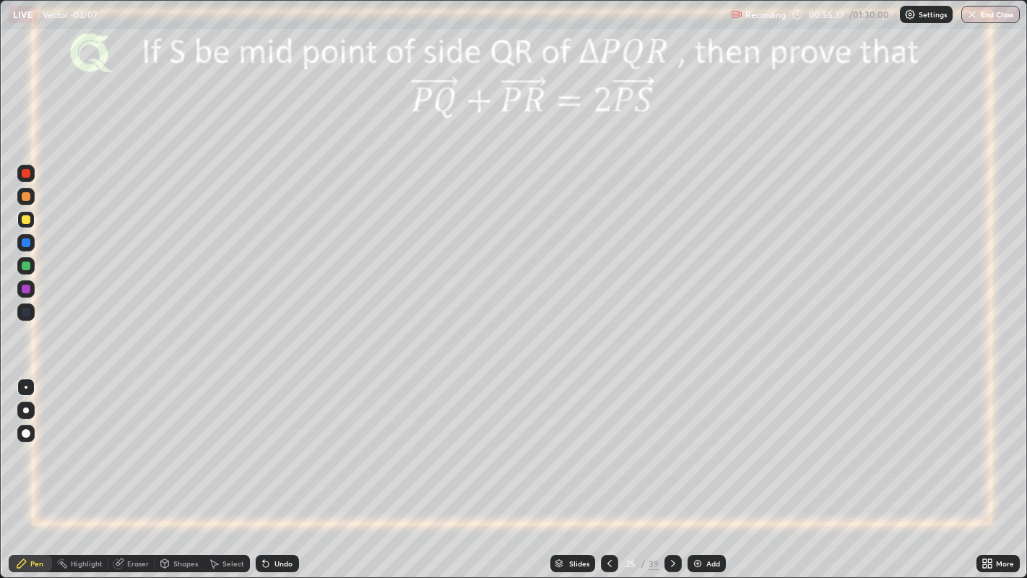
click at [669, 469] on icon at bounding box center [673, 563] width 12 height 12
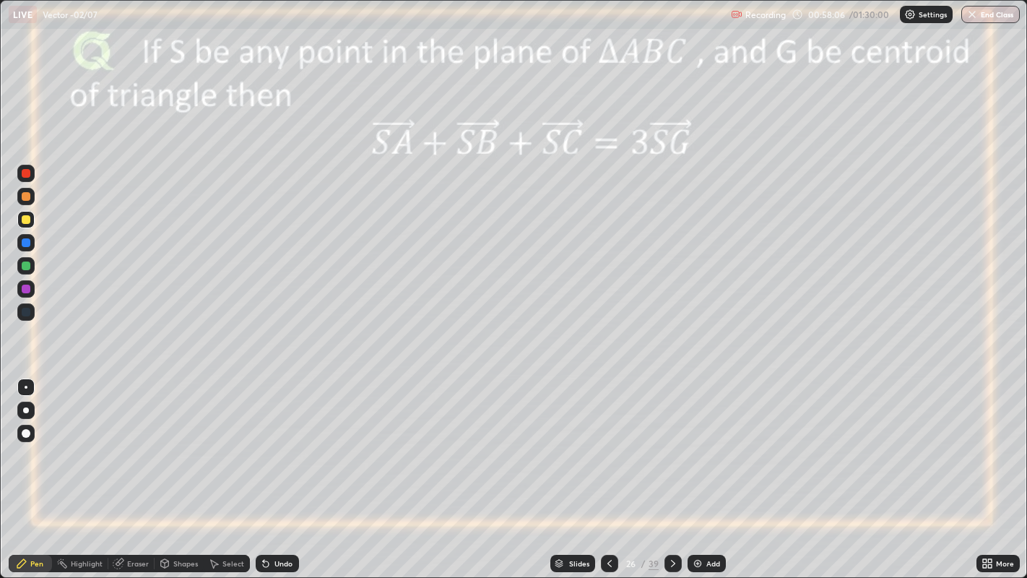
click at [669, 469] on icon at bounding box center [673, 563] width 12 height 12
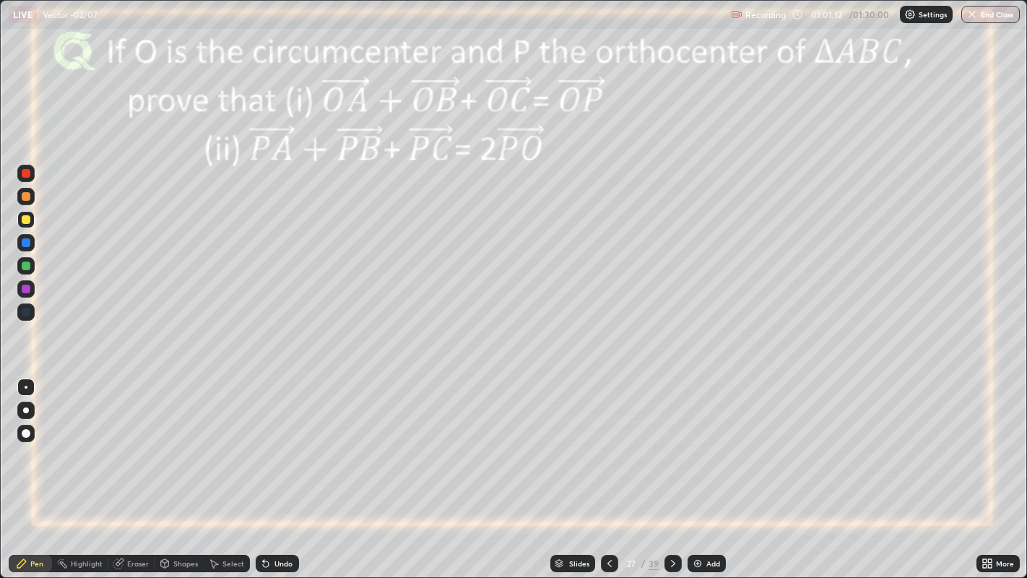
click at [28, 266] on div at bounding box center [26, 265] width 9 height 9
click at [609, 469] on icon at bounding box center [610, 563] width 12 height 12
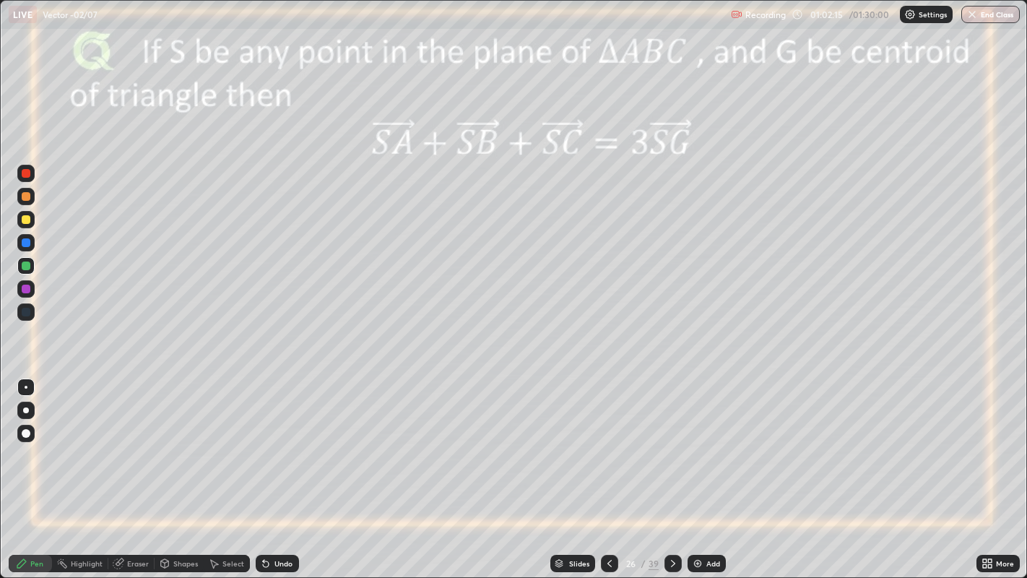
click at [669, 469] on icon at bounding box center [673, 563] width 12 height 12
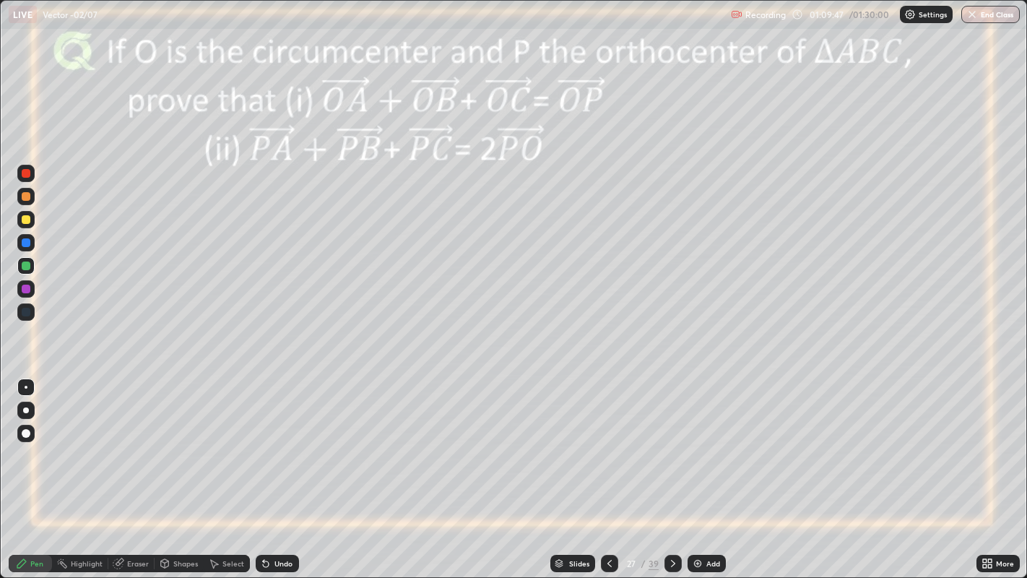
click at [669, 469] on icon at bounding box center [673, 563] width 12 height 12
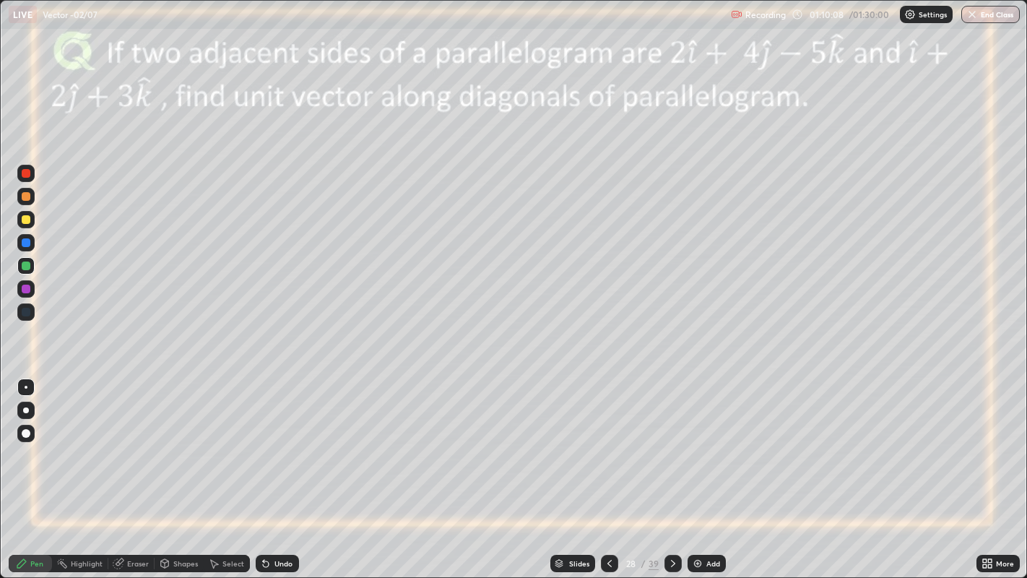
click at [671, 469] on icon at bounding box center [673, 563] width 12 height 12
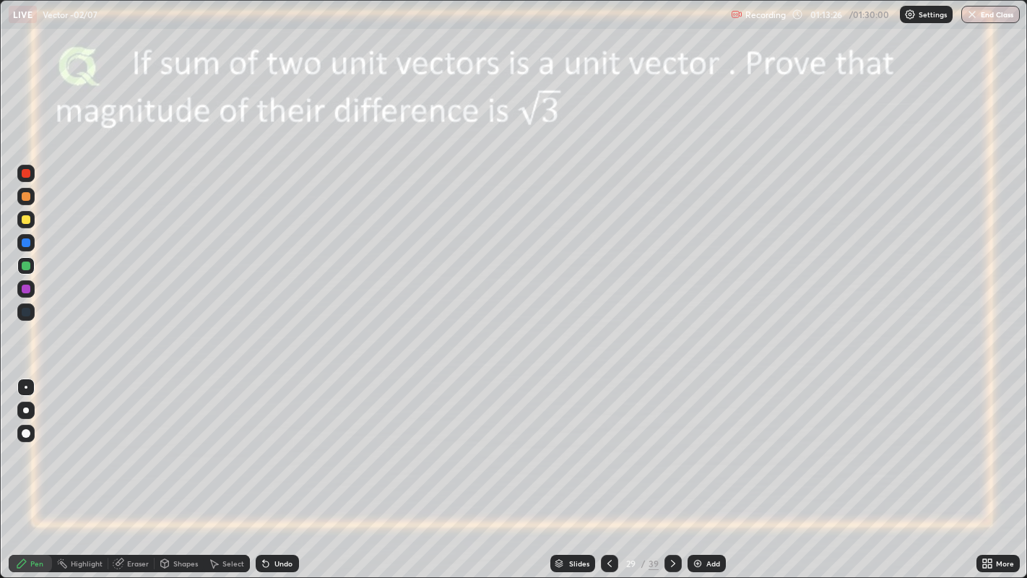
click at [22, 219] on div at bounding box center [26, 219] width 9 height 9
click at [263, 469] on icon at bounding box center [263, 560] width 1 height 1
click at [265, 469] on icon at bounding box center [266, 564] width 6 height 6
click at [27, 264] on div at bounding box center [26, 265] width 9 height 9
click at [30, 174] on div at bounding box center [26, 173] width 9 height 9
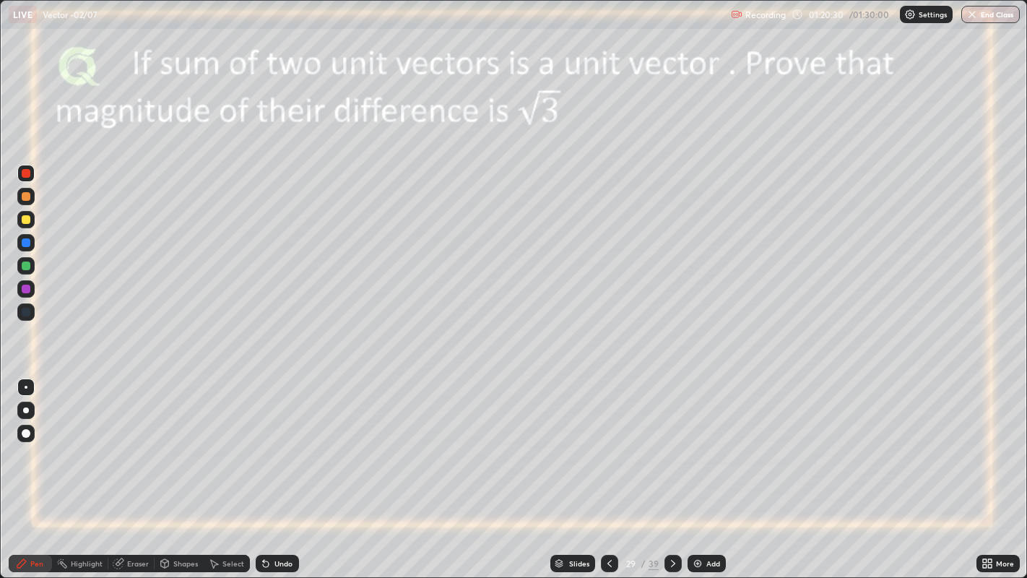
click at [668, 469] on icon at bounding box center [673, 563] width 12 height 12
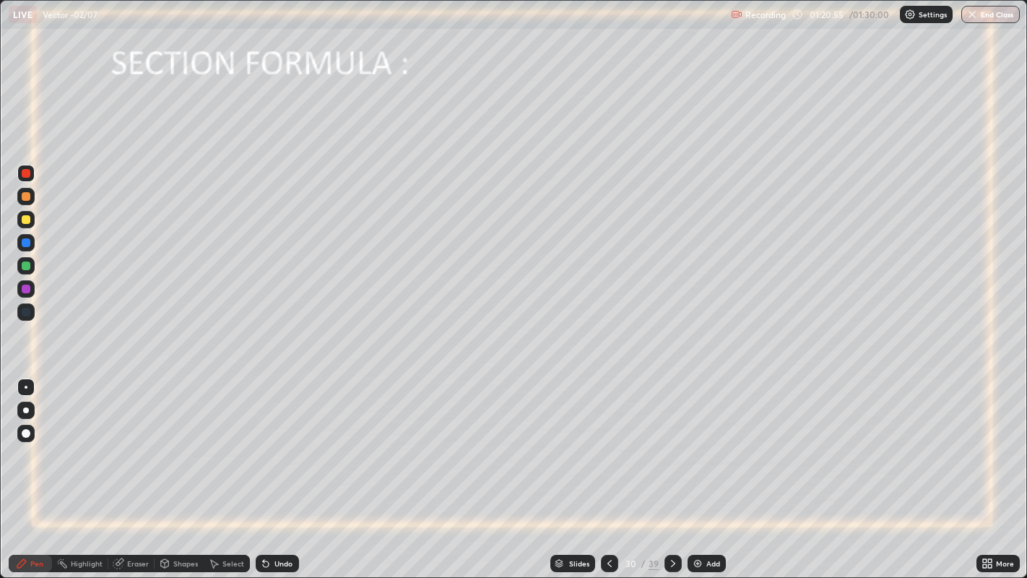
click at [287, 469] on div "Undo" at bounding box center [277, 562] width 43 height 17
click at [27, 241] on div at bounding box center [26, 242] width 9 height 9
click at [277, 469] on div "Undo" at bounding box center [283, 563] width 18 height 7
click at [695, 469] on img at bounding box center [698, 563] width 12 height 12
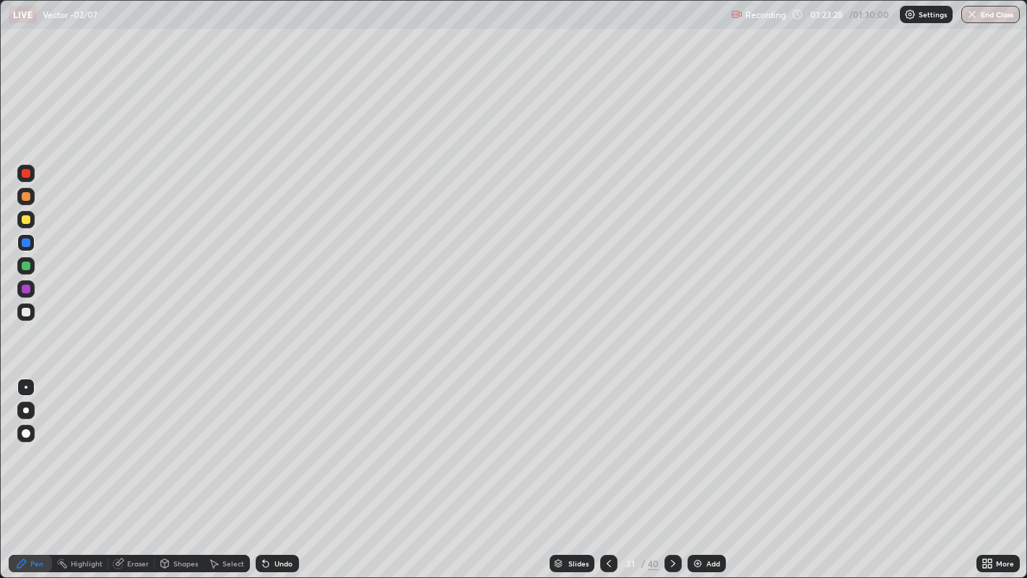
click at [609, 469] on icon at bounding box center [609, 563] width 12 height 12
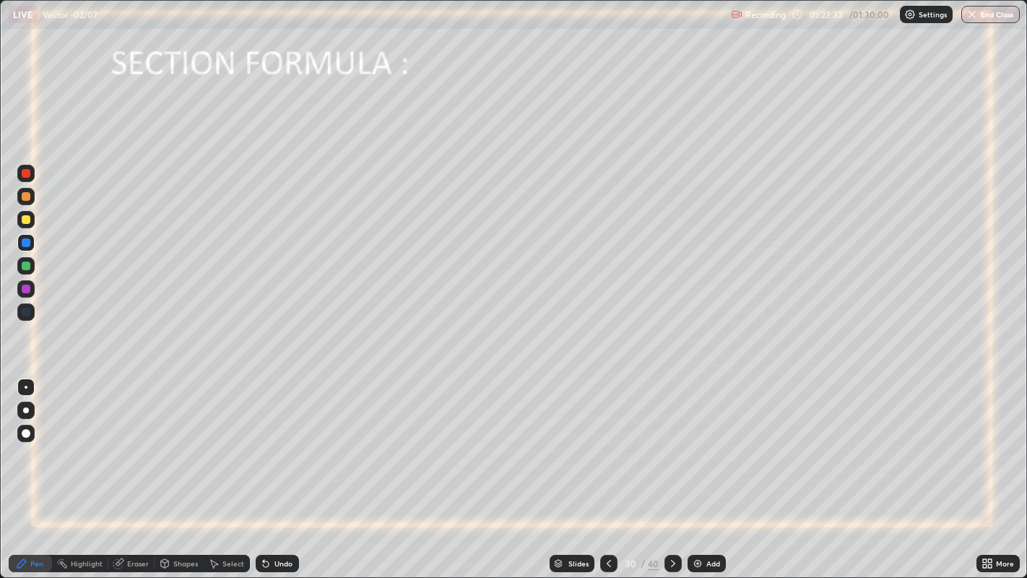
click at [671, 469] on icon at bounding box center [673, 563] width 12 height 12
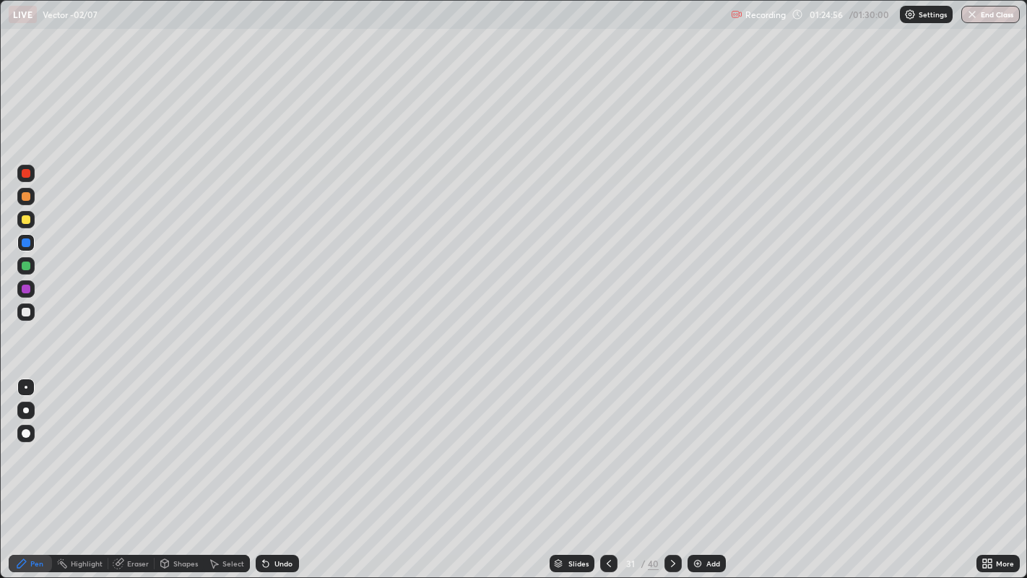
click at [607, 469] on icon at bounding box center [609, 563] width 12 height 12
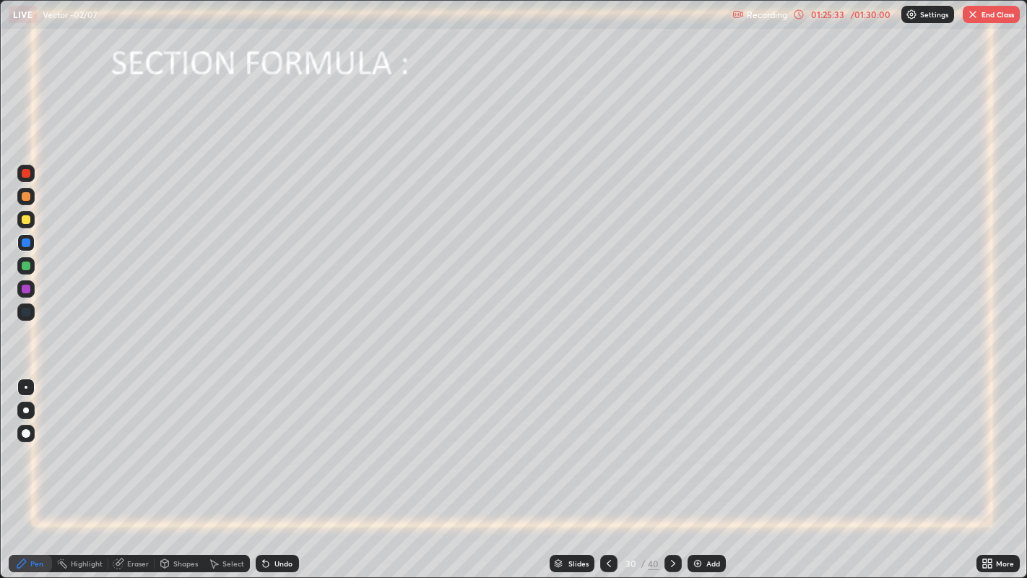
click at [671, 469] on icon at bounding box center [673, 563] width 12 height 12
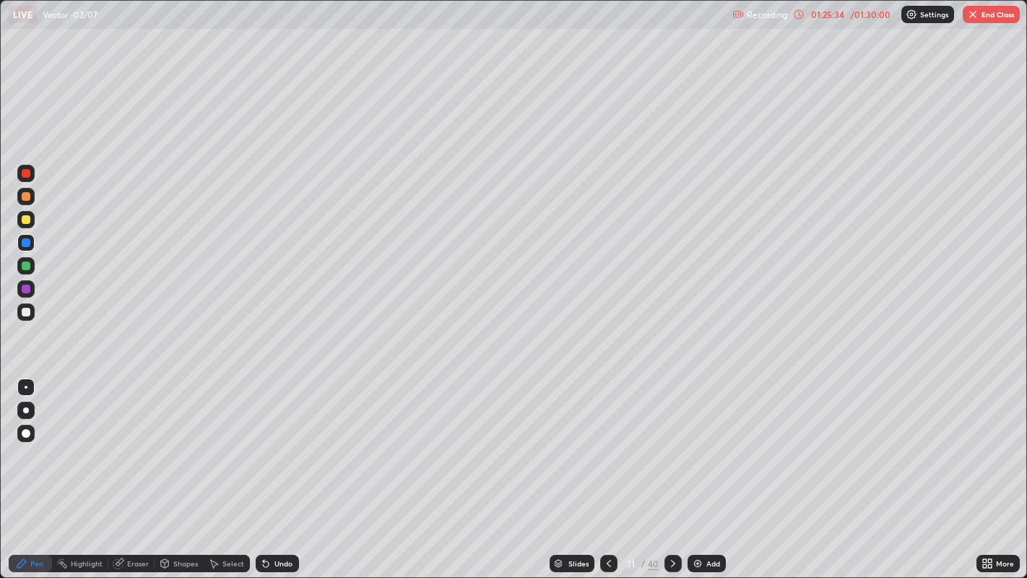
click at [700, 469] on img at bounding box center [698, 563] width 12 height 12
click at [607, 469] on icon at bounding box center [610, 563] width 12 height 12
click at [988, 19] on button "End Class" at bounding box center [990, 14] width 57 height 17
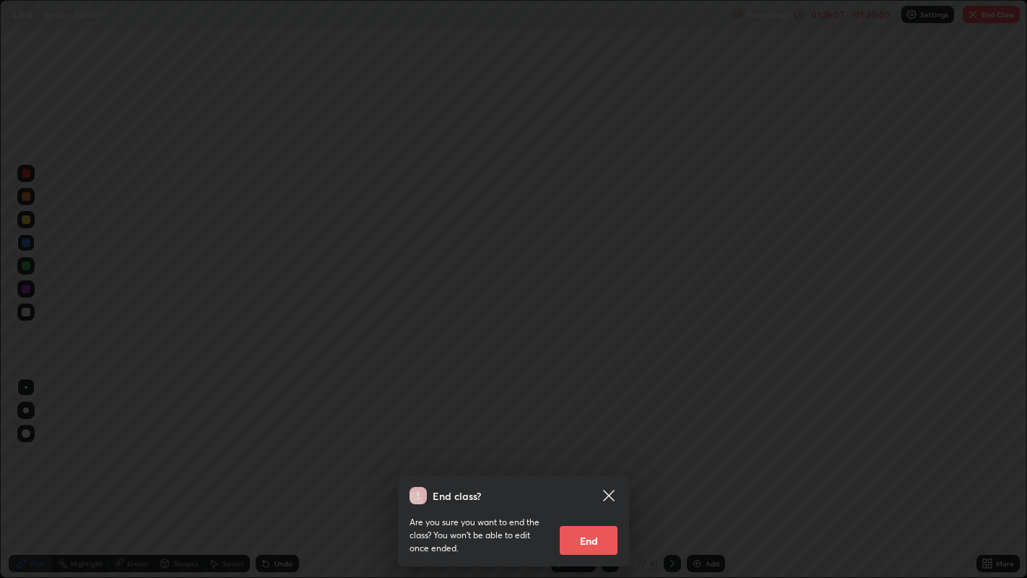
click at [591, 469] on button "End" at bounding box center [589, 540] width 58 height 29
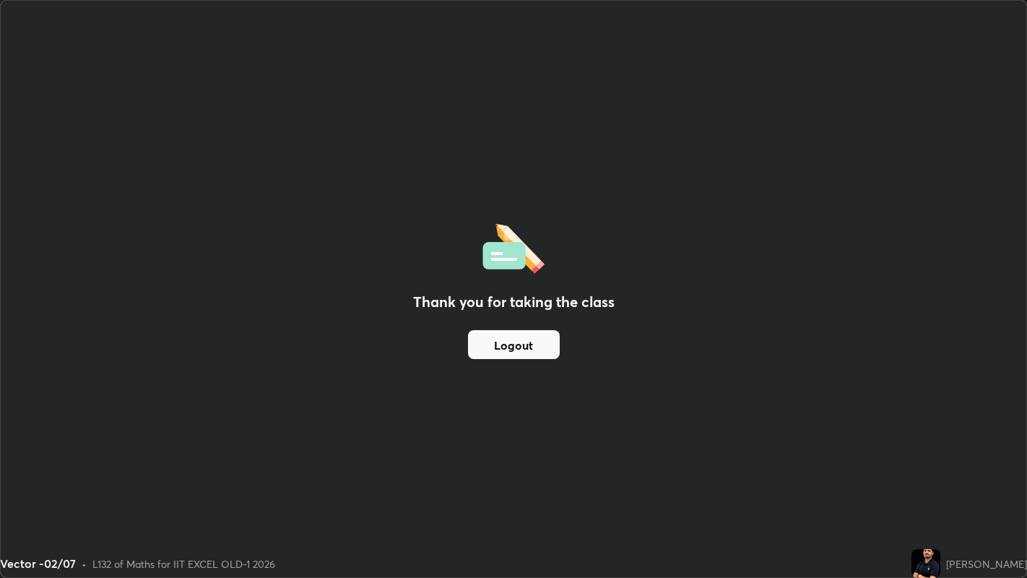
click at [510, 346] on button "Logout" at bounding box center [514, 344] width 92 height 29
